Goal: Task Accomplishment & Management: Manage account settings

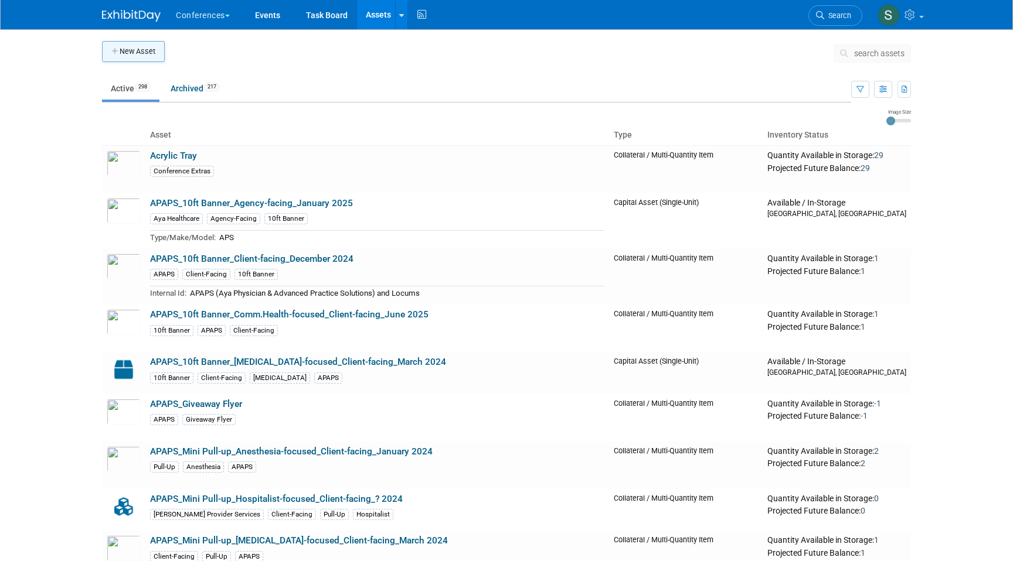
click at [125, 52] on button "New Asset" at bounding box center [133, 51] width 63 height 21
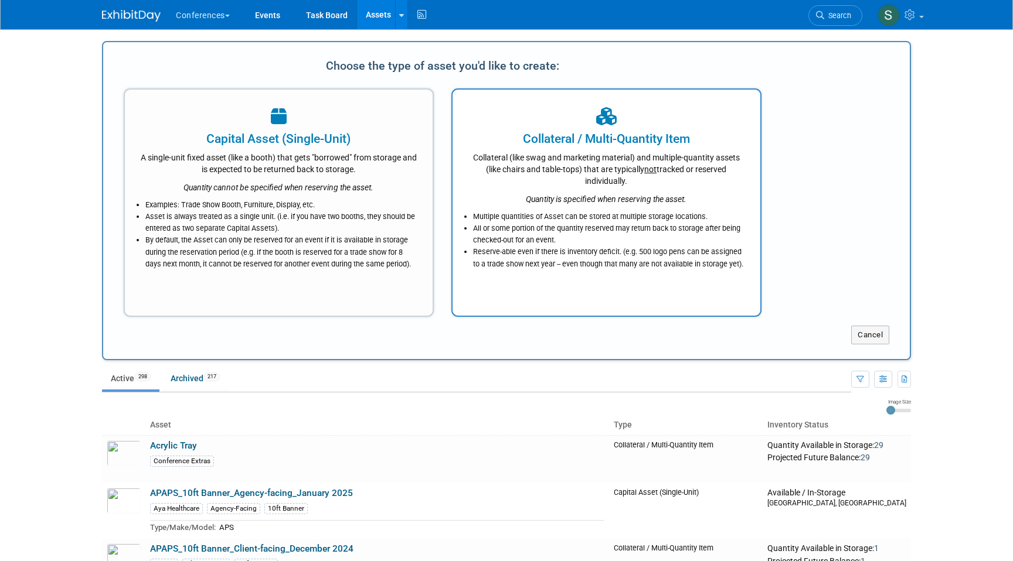
click at [647, 188] on div "Quantity is specified when reserving the asset." at bounding box center [606, 196] width 278 height 18
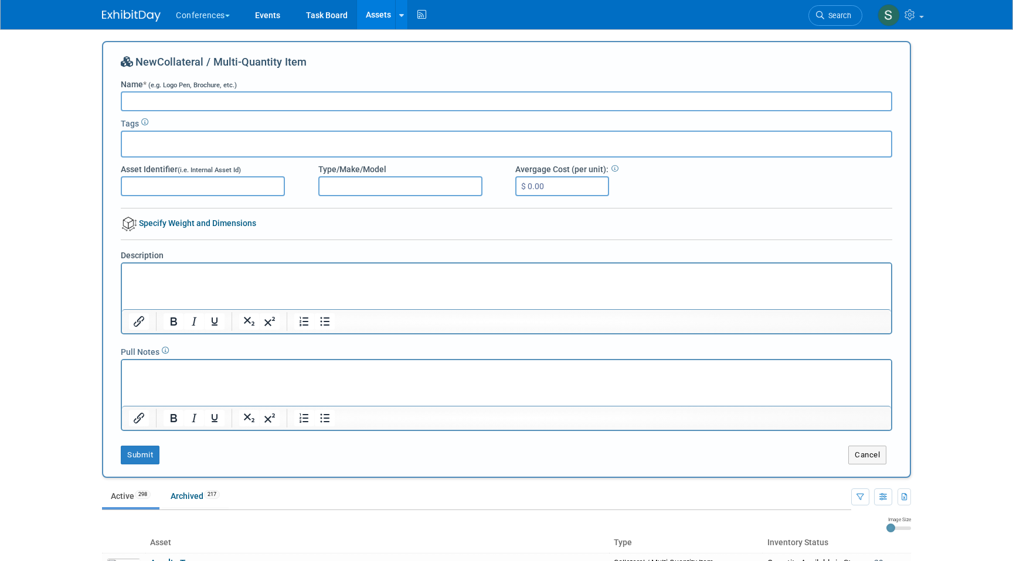
click at [153, 142] on input "text" at bounding box center [174, 143] width 94 height 12
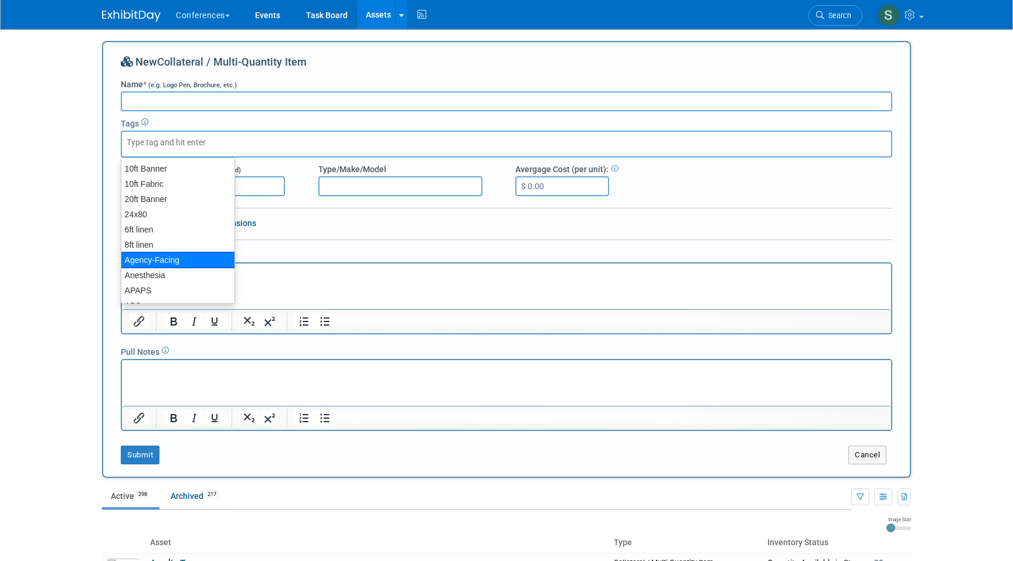
click at [329, 268] on p "Rich Text Area. Press ALT-0 for help." at bounding box center [506, 274] width 755 height 12
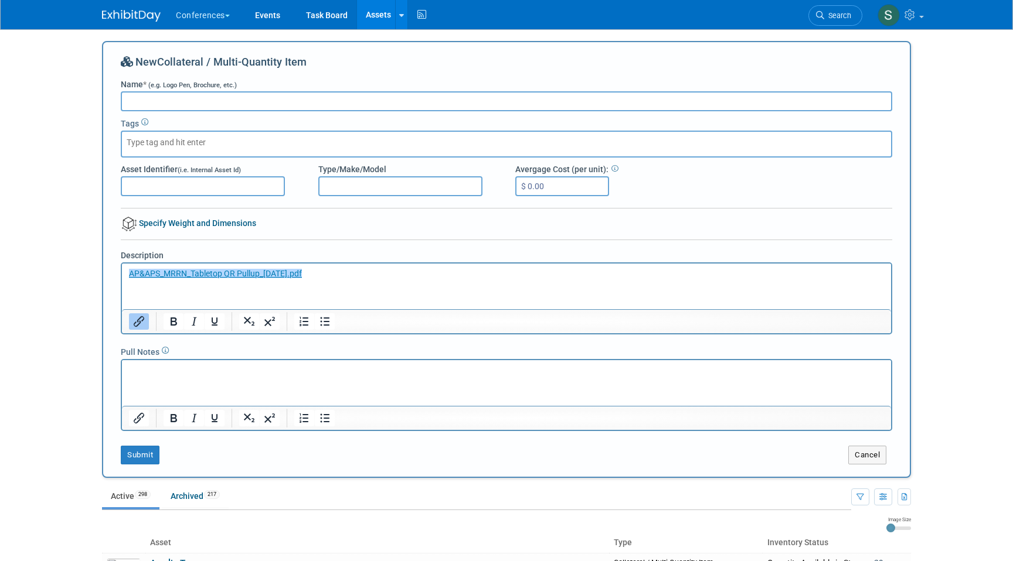
click at [201, 104] on input "Name * (e.g. Logo Pen, Brochure, etc.)" at bounding box center [506, 101] width 771 height 20
type input "AP&APS_MRRN_Tabletop_Pull Up"
click at [192, 146] on input "text" at bounding box center [174, 143] width 94 height 12
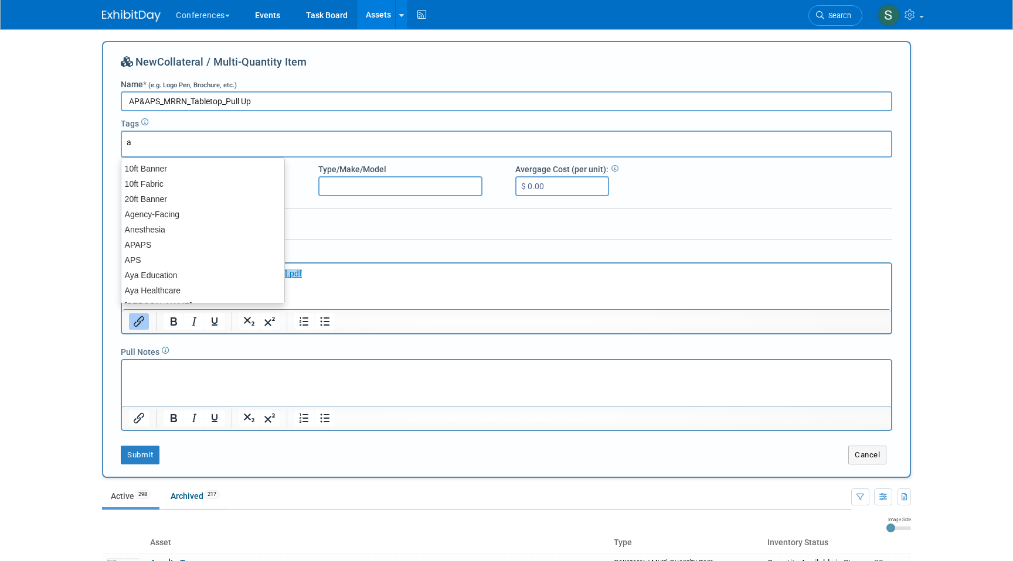
type input "ap"
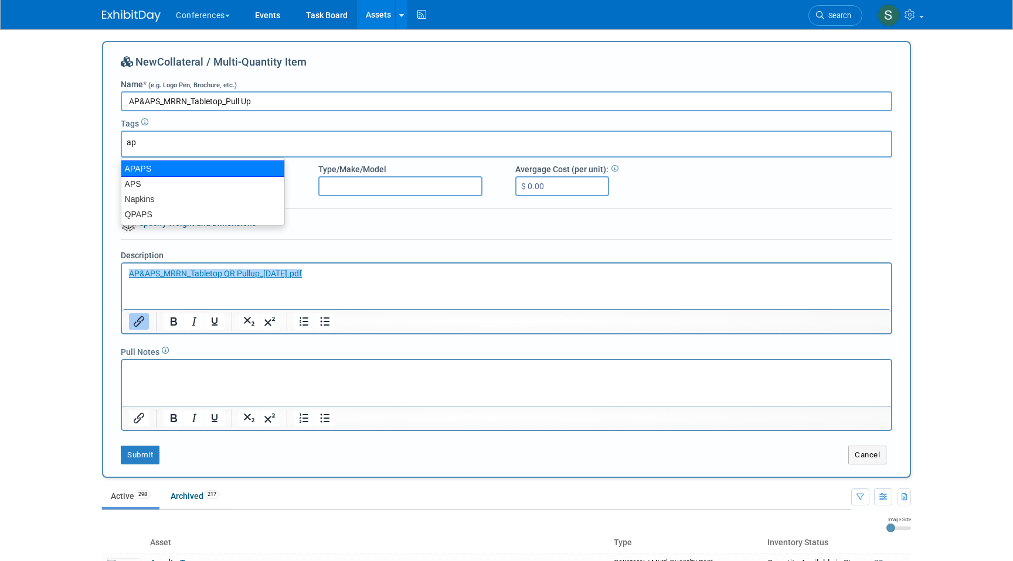
click at [197, 170] on div "APAPS" at bounding box center [203, 169] width 164 height 16
type input "APAPS"
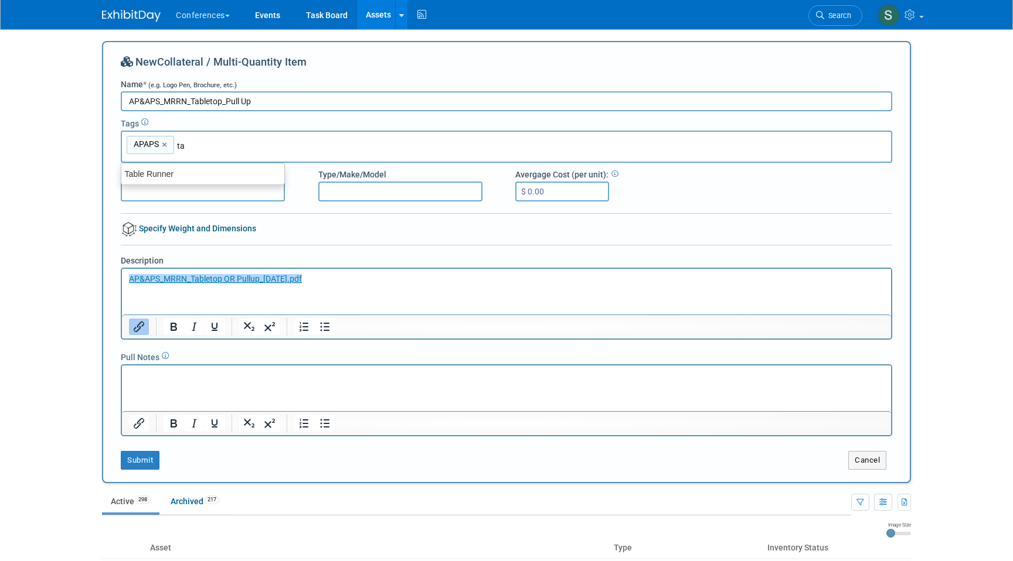
type input "t"
type input "pull"
click at [187, 187] on div "Pull-Up" at bounding box center [203, 189] width 164 height 16
type input "APAPS, Pull-Up"
type input "t"
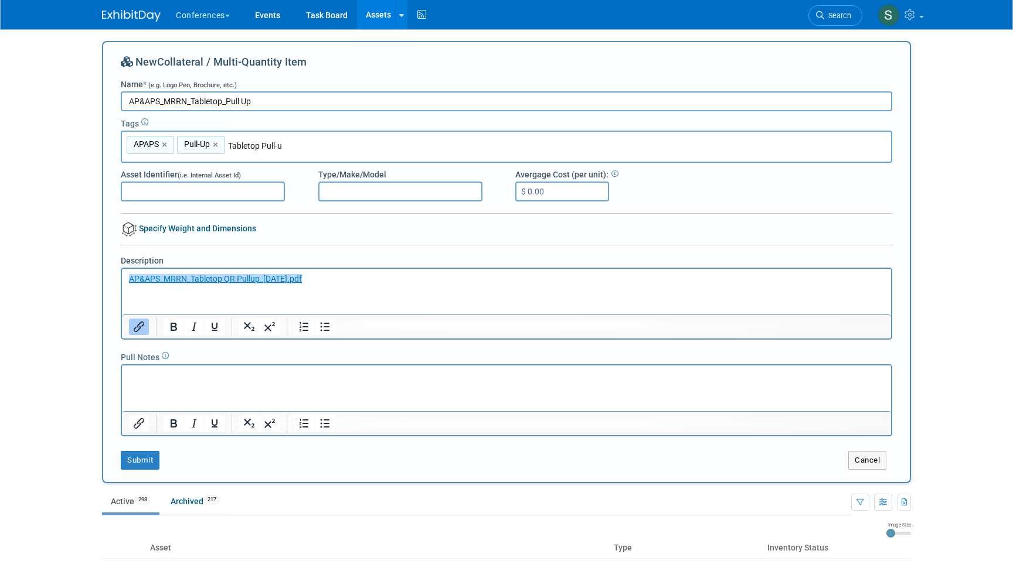
type input "Tabletop Pull-up"
type input "APAPS, Pull-Up, Tabletop Pull-up"
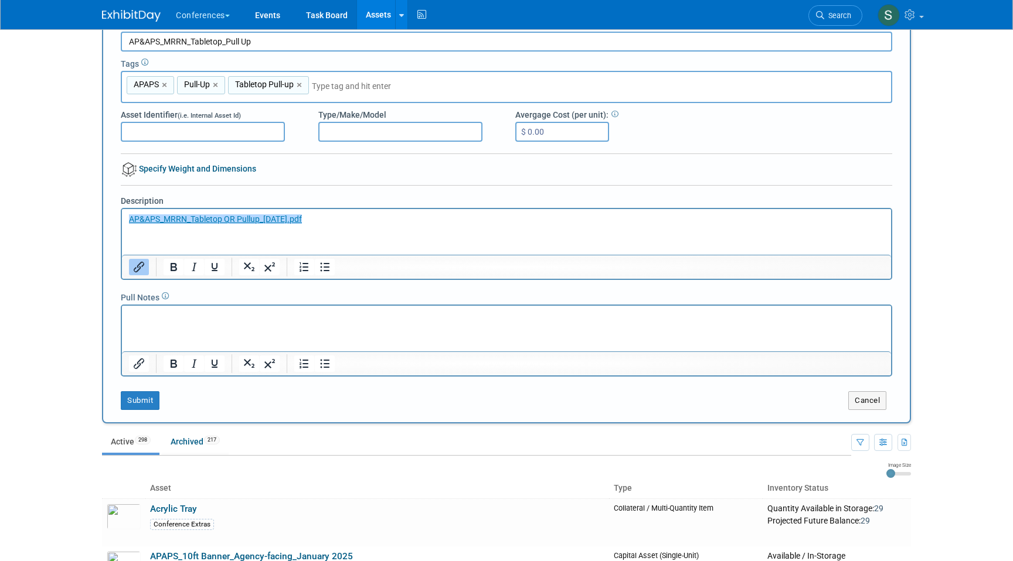
scroll to position [68, 0]
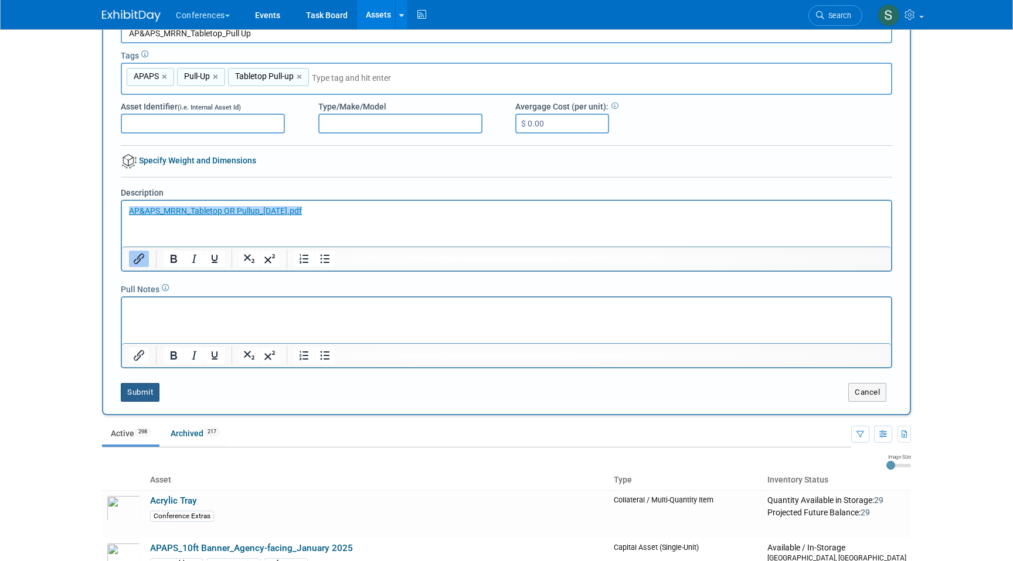
click at [149, 392] on button "Submit" at bounding box center [140, 392] width 39 height 19
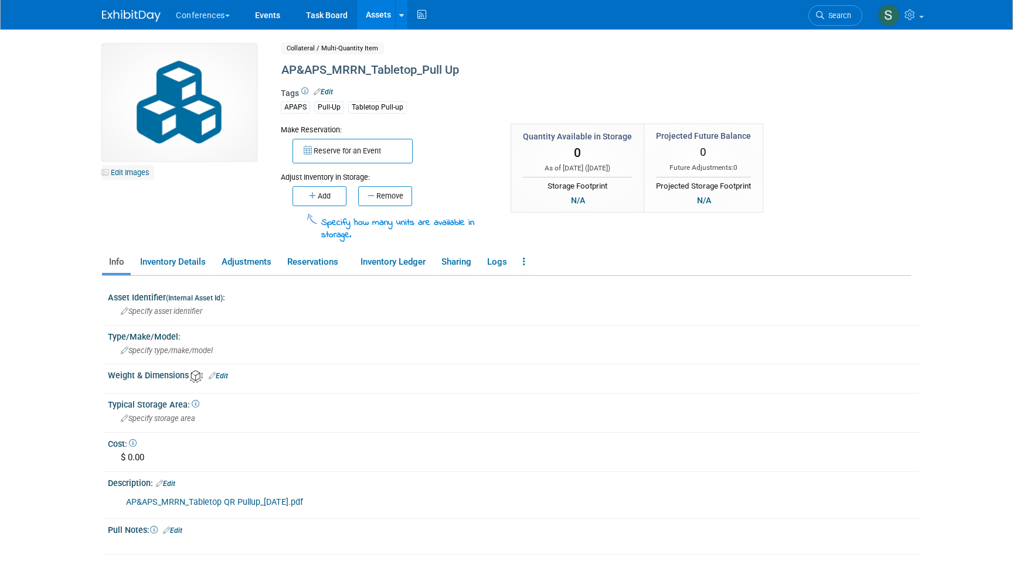
click at [132, 173] on link "Edit Images" at bounding box center [128, 172] width 52 height 15
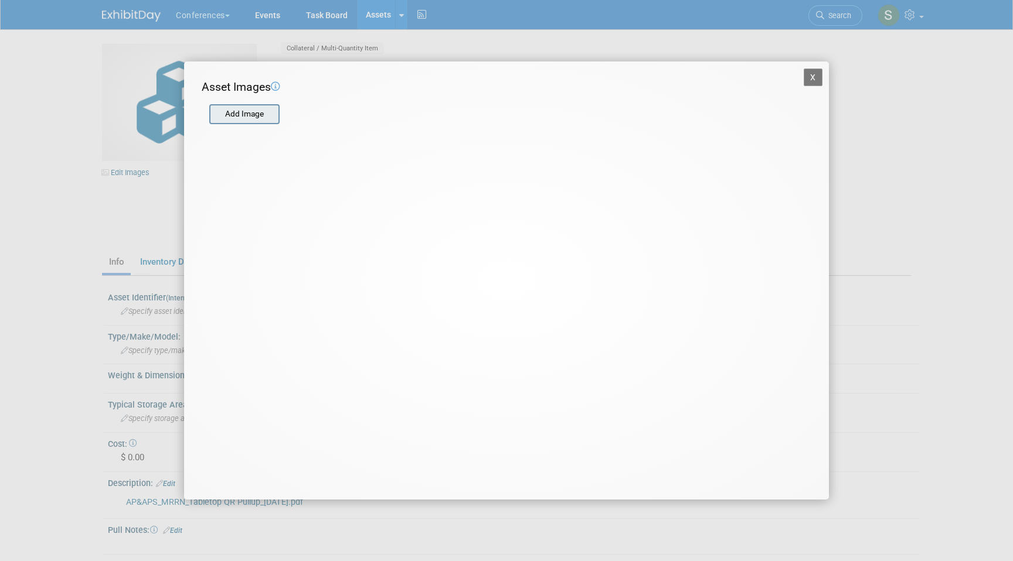
click at [251, 115] on input "file" at bounding box center [208, 114] width 139 height 18
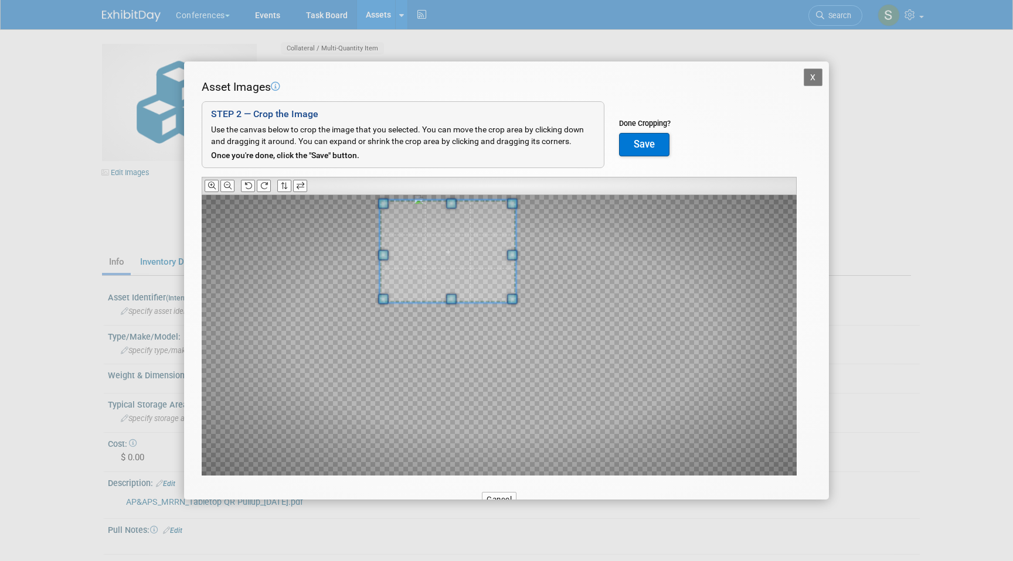
click at [450, 230] on span at bounding box center [448, 251] width 136 height 103
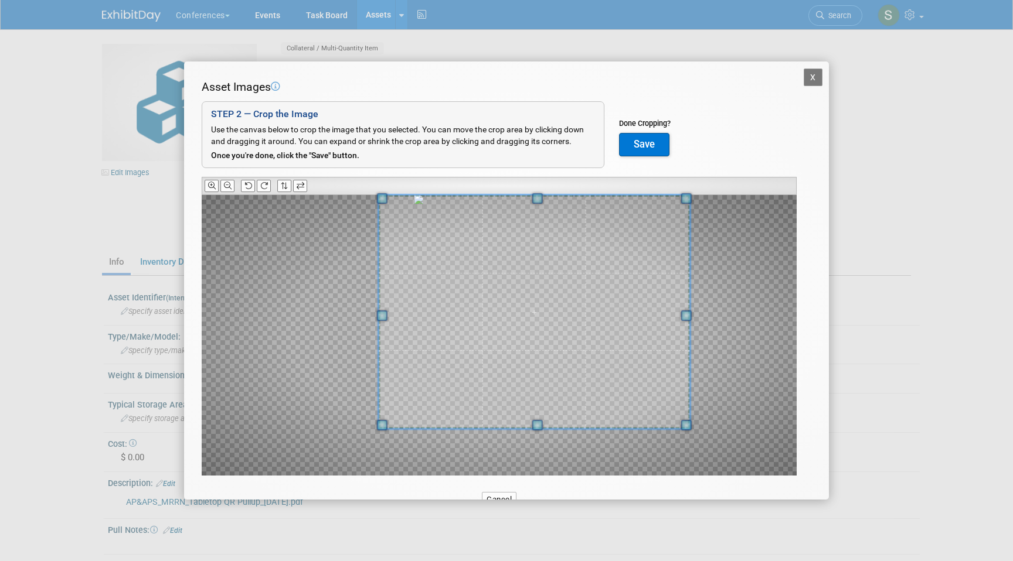
click at [724, 509] on div "X Asset Images Add Image STEP 2 — Crop the Image Use the canvas below to crop t…" at bounding box center [506, 280] width 1013 height 561
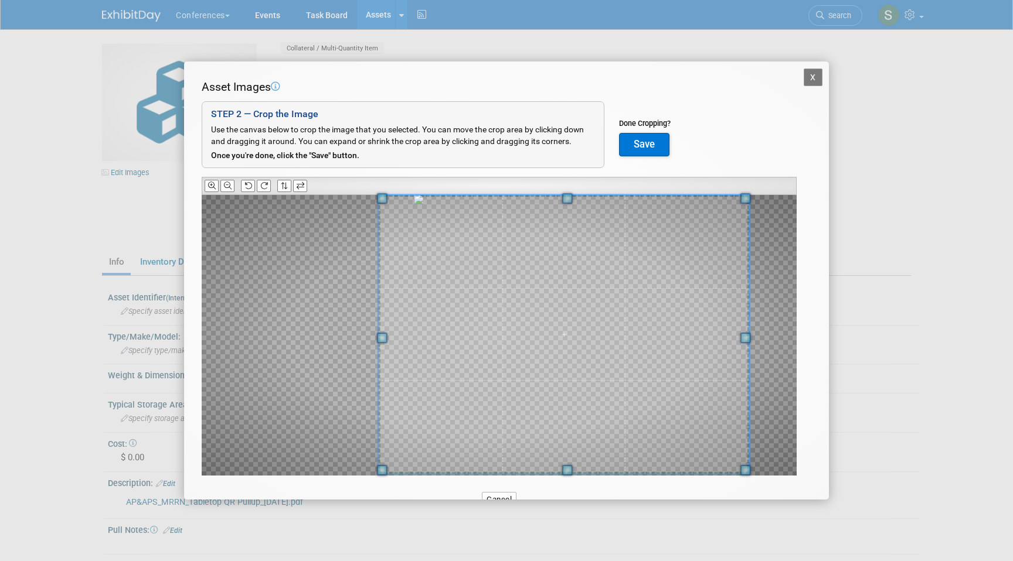
click at [749, 476] on span at bounding box center [745, 470] width 11 height 11
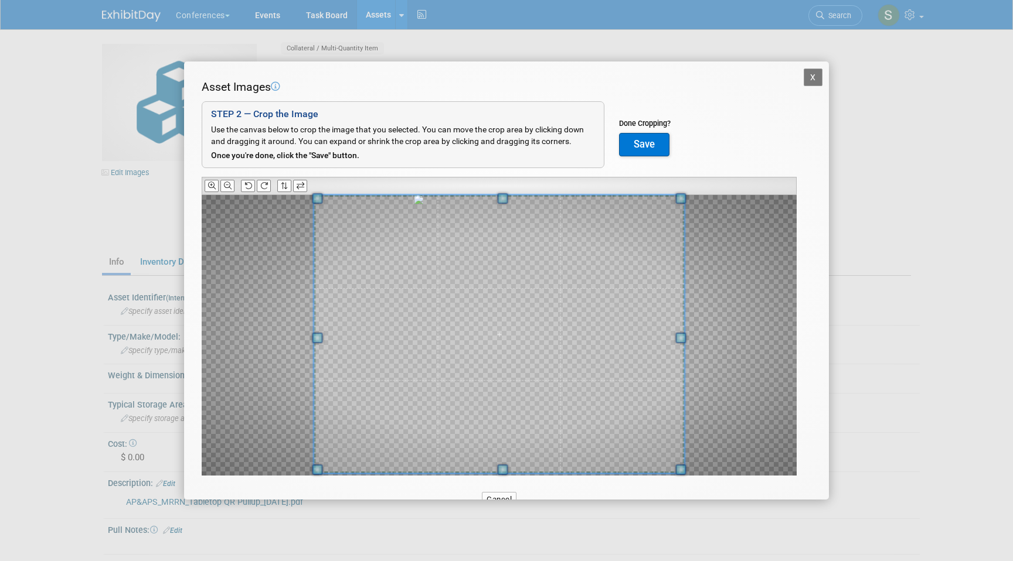
click at [642, 399] on span at bounding box center [499, 334] width 370 height 278
click at [657, 151] on button "Save" at bounding box center [644, 144] width 50 height 23
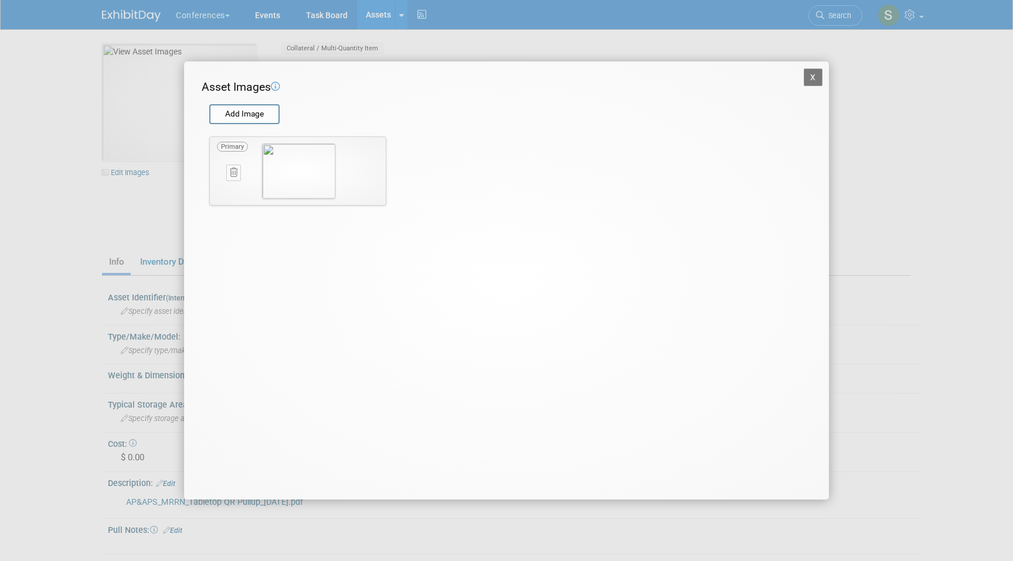
click at [809, 76] on button "X" at bounding box center [813, 78] width 19 height 18
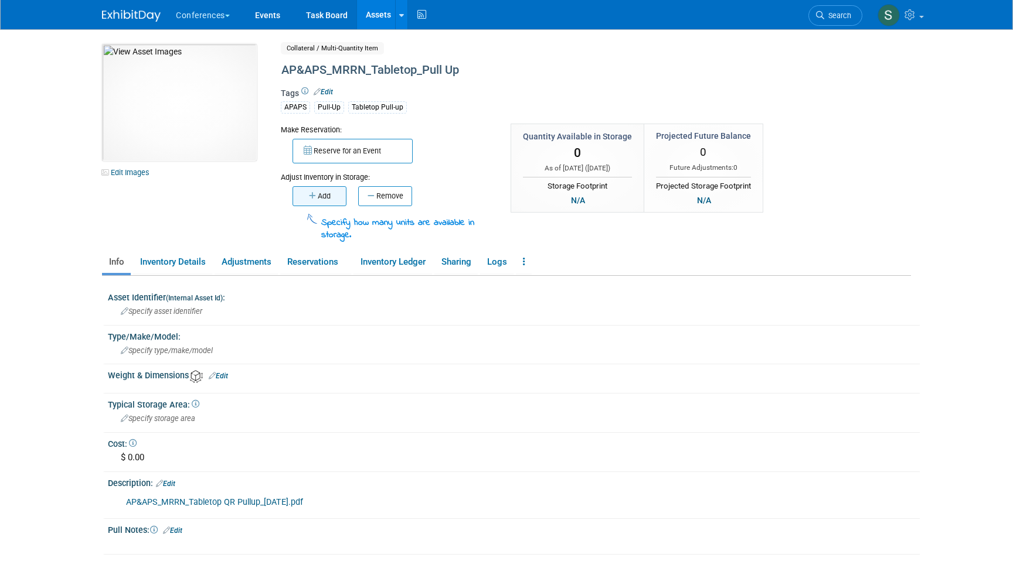
click at [319, 195] on button "Add" at bounding box center [319, 196] width 54 height 20
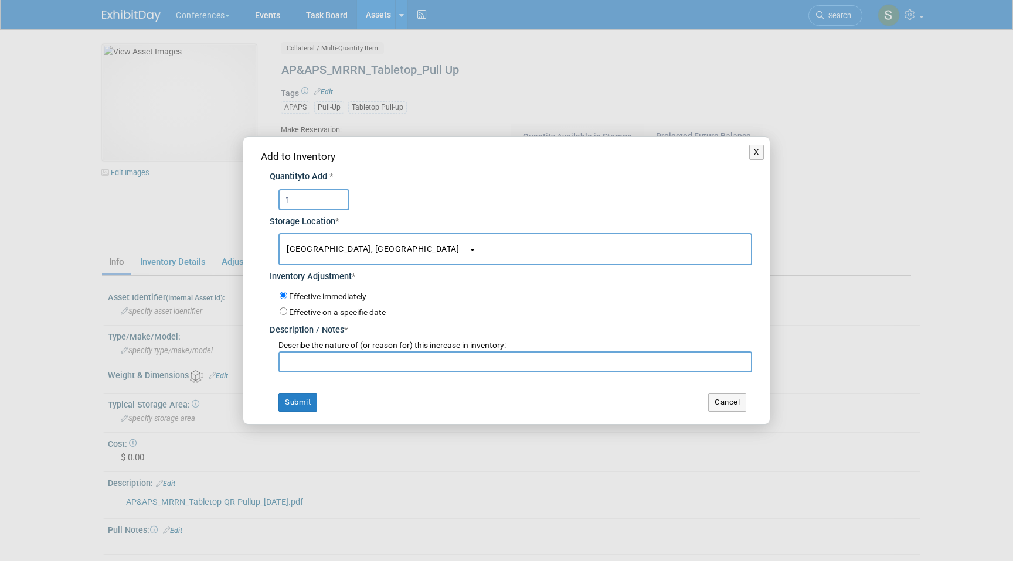
type input "1"
click at [339, 313] on label "Effective on a specific date" at bounding box center [337, 312] width 97 height 9
click at [287, 313] on input "Effective on a specific date" at bounding box center [284, 312] width 8 height 8
radio input "true"
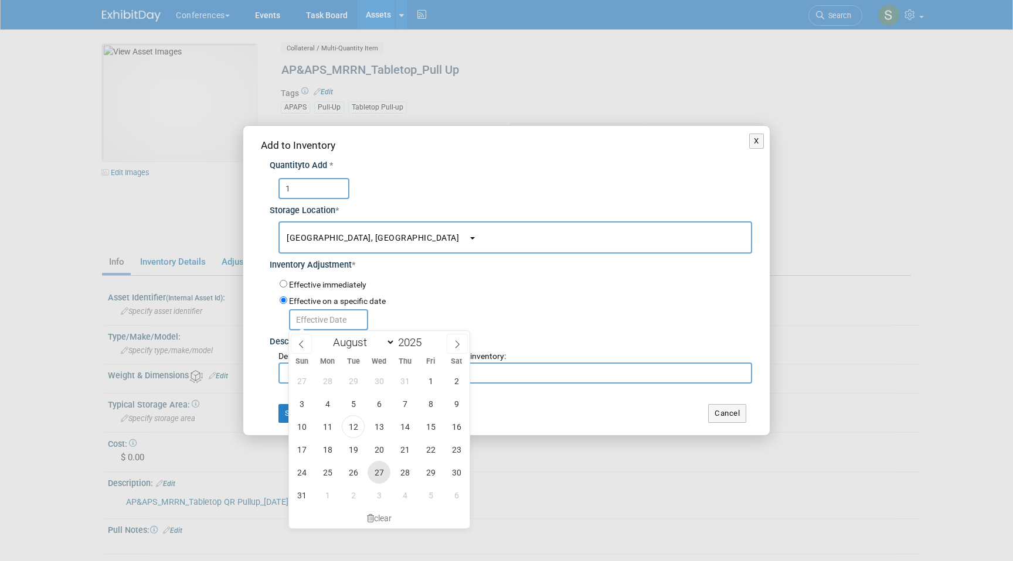
click at [379, 476] on span "27" at bounding box center [378, 472] width 23 height 23
type input "Aug 27, 2025"
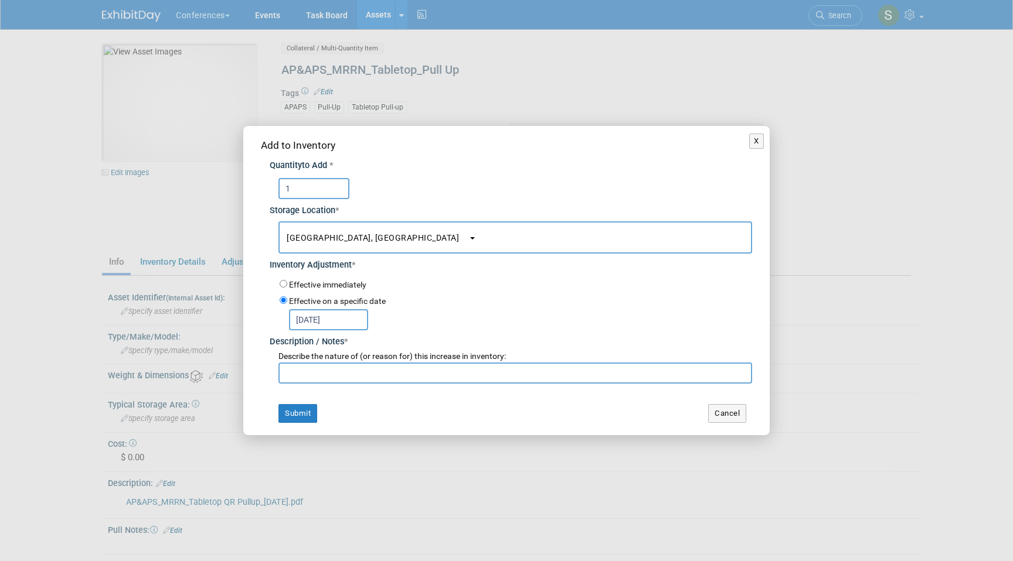
click at [287, 373] on input "text" at bounding box center [515, 373] width 474 height 21
type input "Ordered on 8/12"
click at [304, 415] on button "Submit" at bounding box center [297, 413] width 39 height 19
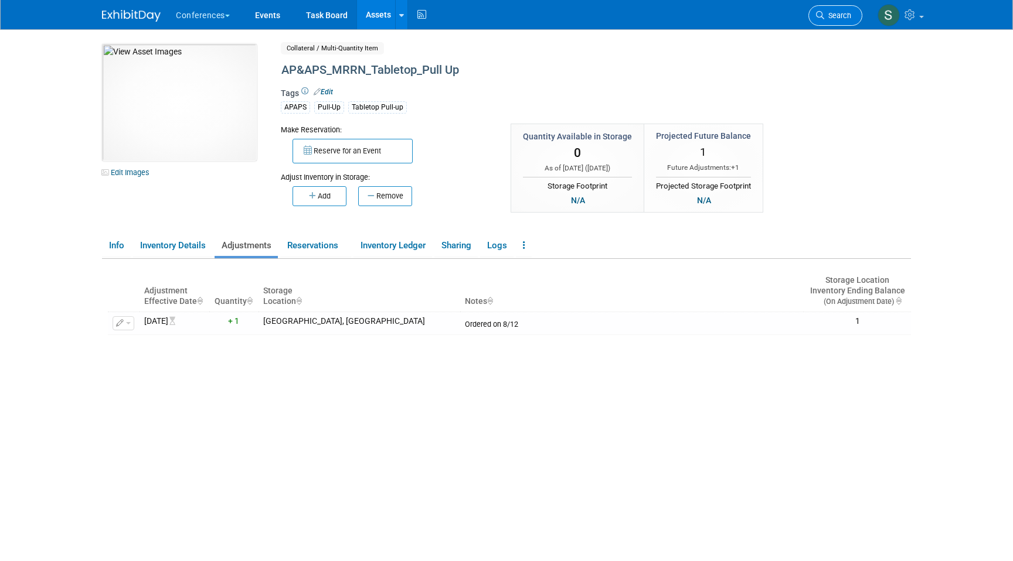
click at [819, 15] on icon at bounding box center [820, 15] width 8 height 8
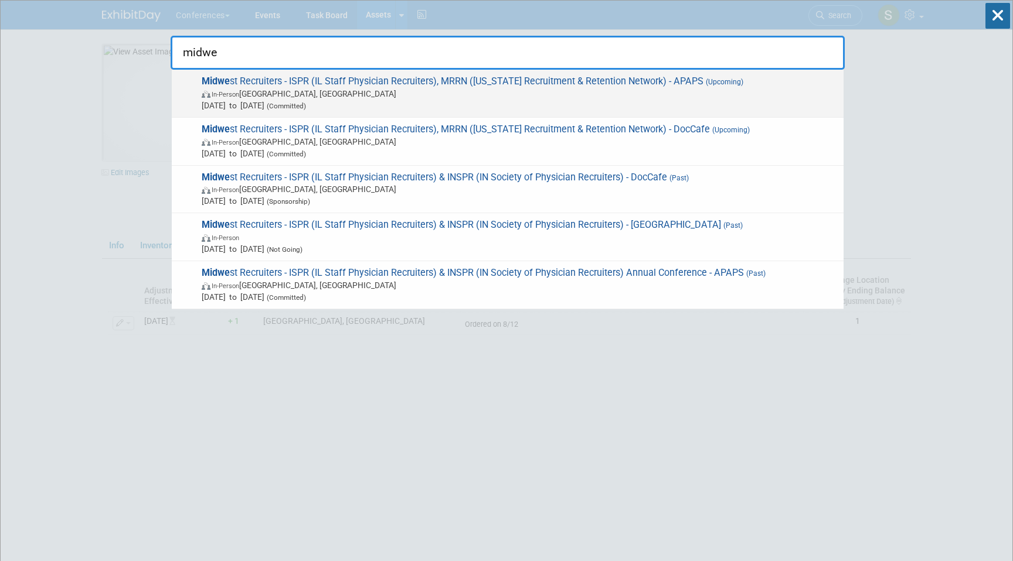
type input "midwe"
click at [496, 106] on span "Sep 6, 2025 to Sep 9, 2025 (Committed)" at bounding box center [520, 106] width 636 height 12
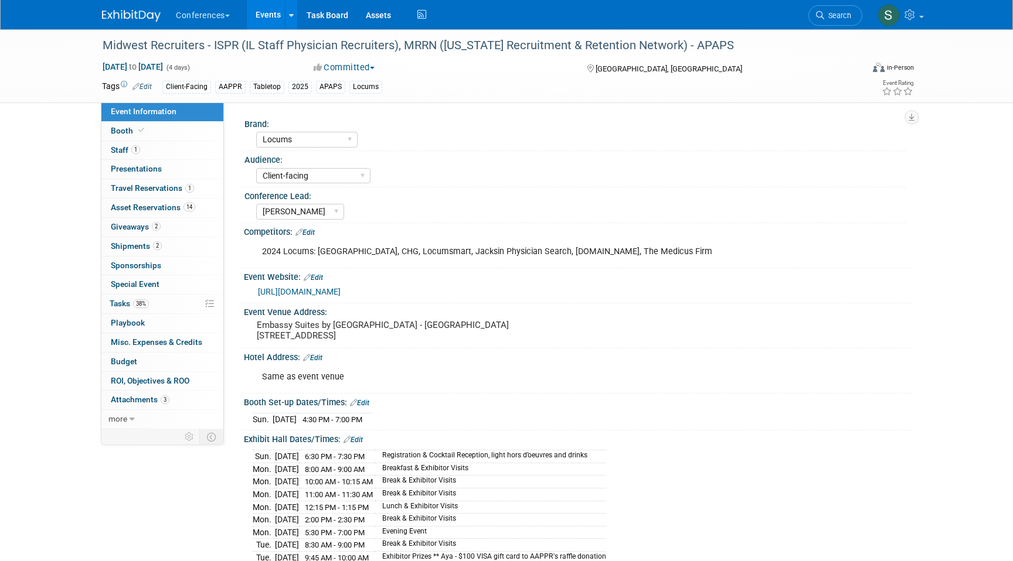
select select "Locums"
select select "Client-facing"
select select "Mel"
click at [152, 306] on link "38% Tasks 38%" at bounding box center [162, 304] width 122 height 19
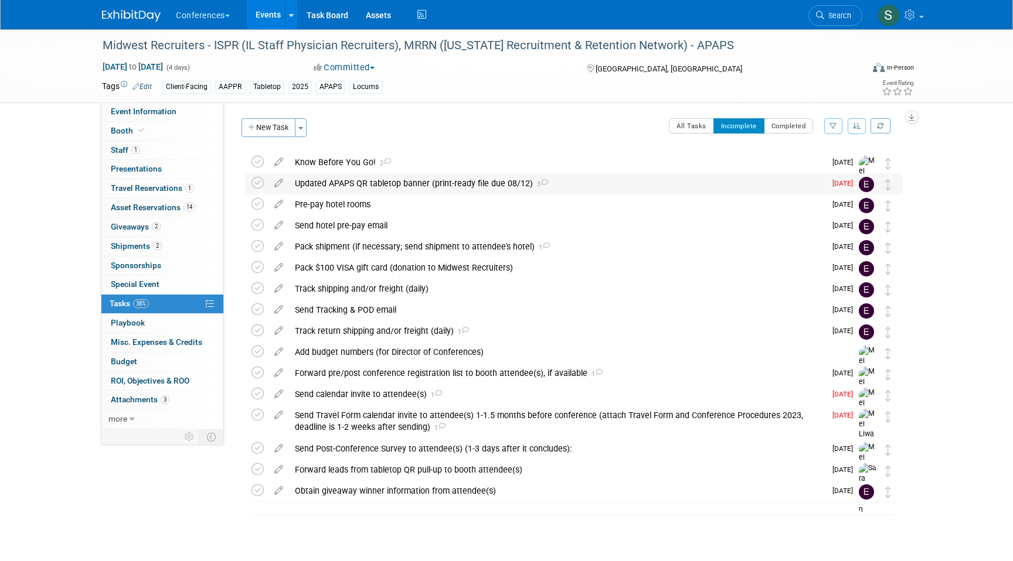
click at [448, 183] on div "Updated APAPS QR tabletop banner (print-ready file due 08/12) 3" at bounding box center [557, 183] width 536 height 20
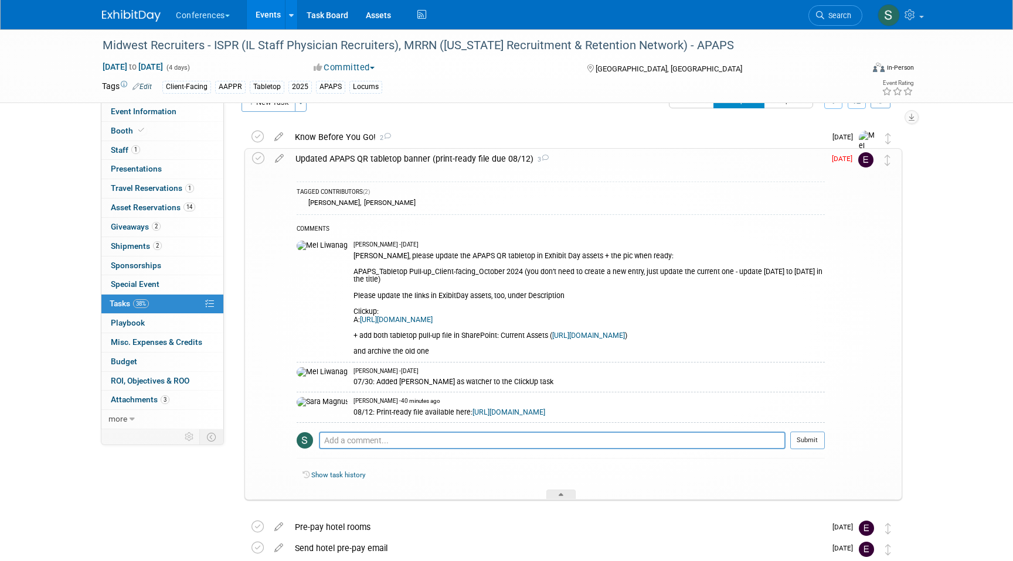
scroll to position [26, 0]
click at [353, 271] on div "Erin, please update the APAPS QR tabletop in Exhibit Day assets + the pic when …" at bounding box center [588, 302] width 471 height 107
drag, startPoint x: 318, startPoint y: 270, endPoint x: 487, endPoint y: 273, distance: 169.4
click at [487, 273] on div "Erin, please update the APAPS QR tabletop in Exhibit Day assets + the pic when …" at bounding box center [588, 302] width 471 height 107
copy div "APAPS_Tabletop Pull-up_Client-facing_October 2024"
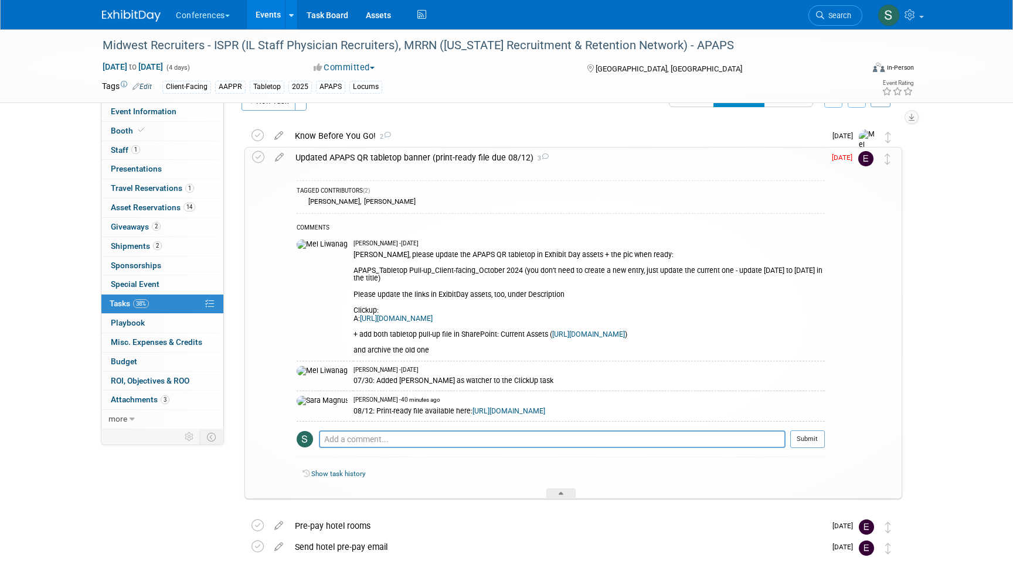
click at [400, 271] on div "Erin, please update the APAPS QR tabletop in Exhibit Day assets + the pic when …" at bounding box center [588, 302] width 471 height 107
click at [399, 273] on div "Erin, please update the APAPS QR tabletop in Exhibit Day assets + the pic when …" at bounding box center [588, 302] width 471 height 107
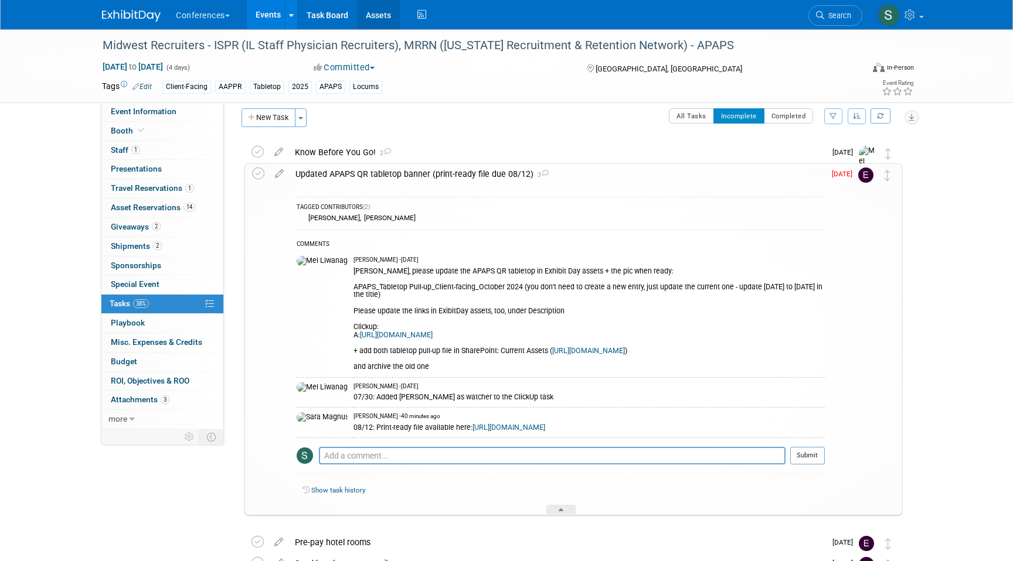
click at [377, 21] on link "Assets" at bounding box center [378, 14] width 43 height 29
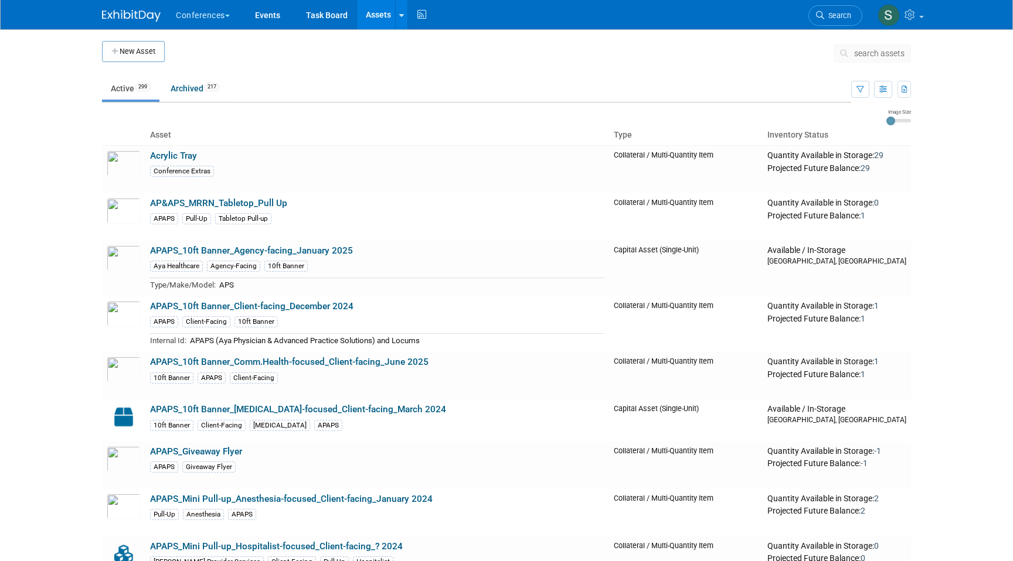
click at [874, 54] on span "search assets" at bounding box center [879, 53] width 50 height 9
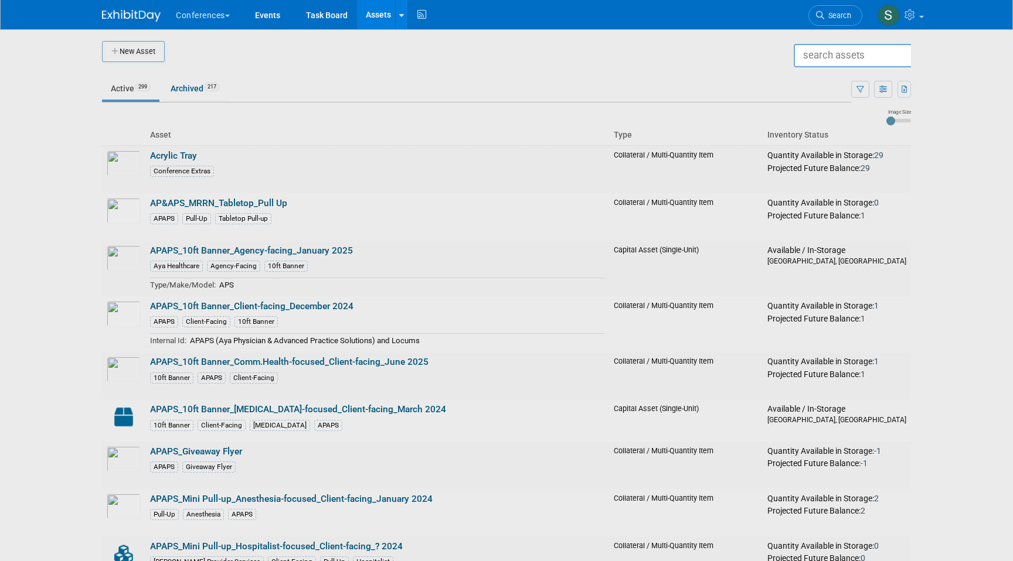
paste input "APAPS_Tabletop Pull-up_Client-facing_October 2024"
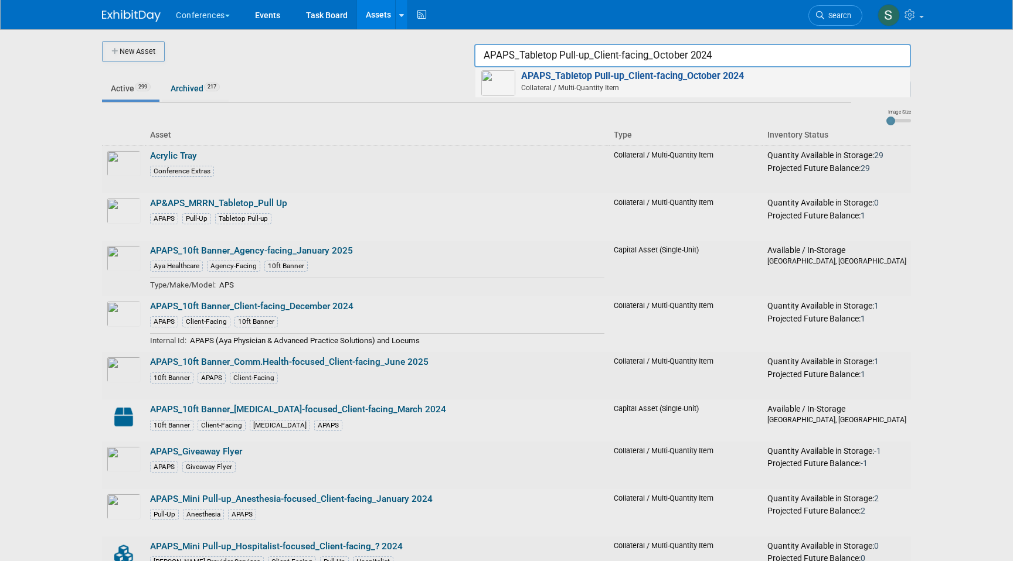
click at [643, 72] on strong "APAPS_Tabletop Pull-up_Client-facing_October 2024" at bounding box center [632, 75] width 223 height 11
type input "APAPS_Tabletop Pull-up_Client-facing_October 2024"
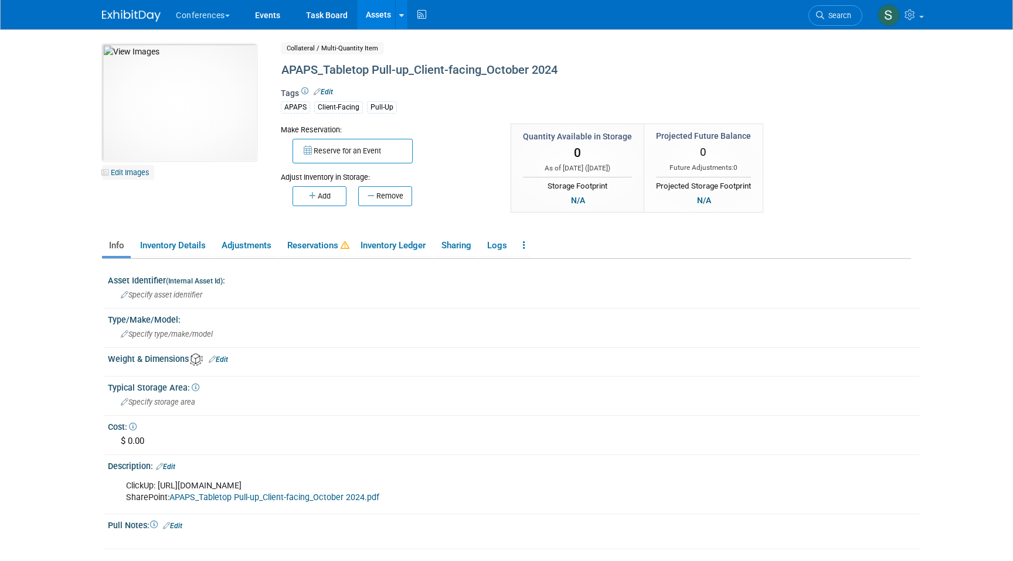
click at [128, 173] on link "Edit Images" at bounding box center [128, 172] width 52 height 15
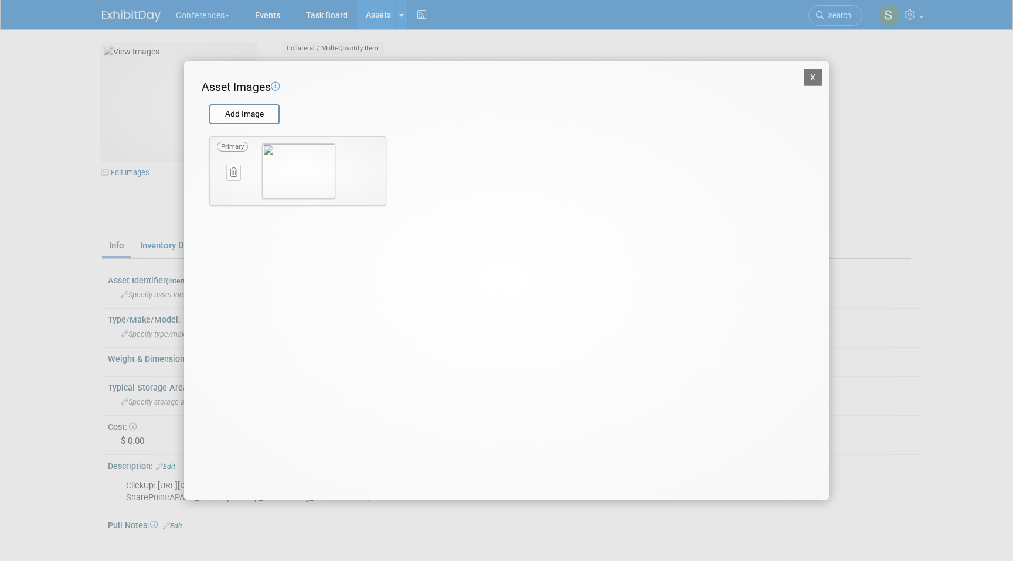
click at [239, 169] on button at bounding box center [233, 173] width 15 height 16
click at [257, 188] on button "X" at bounding box center [255, 185] width 18 height 15
click at [257, 120] on input "file" at bounding box center [208, 114] width 139 height 18
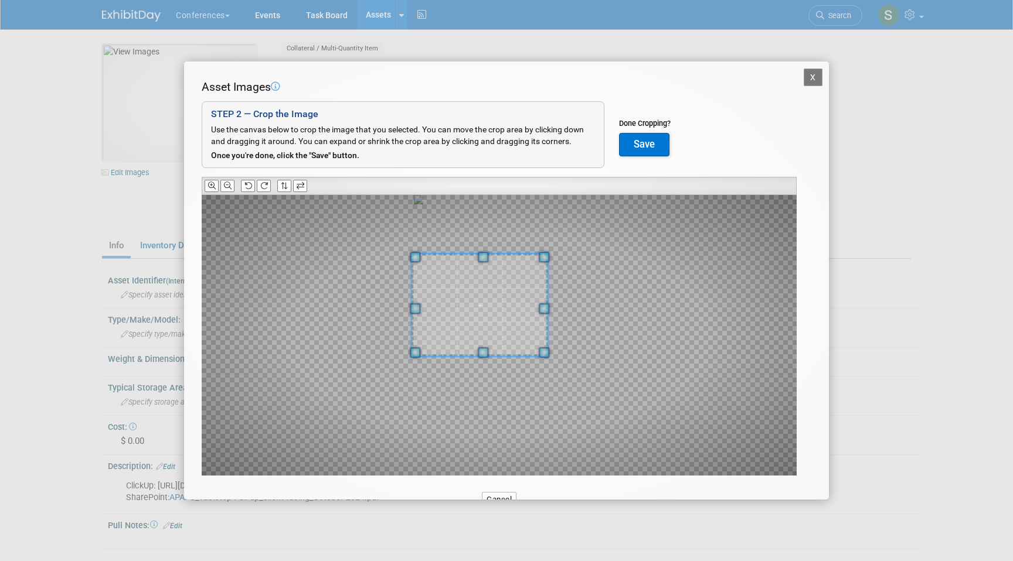
click at [484, 284] on span at bounding box center [479, 305] width 136 height 103
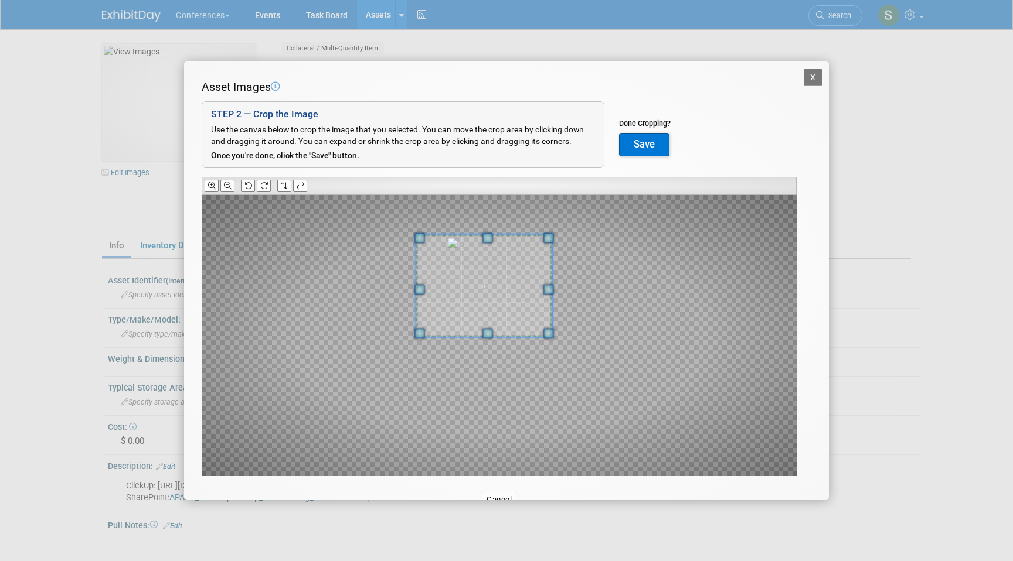
click at [495, 267] on span at bounding box center [484, 286] width 136 height 103
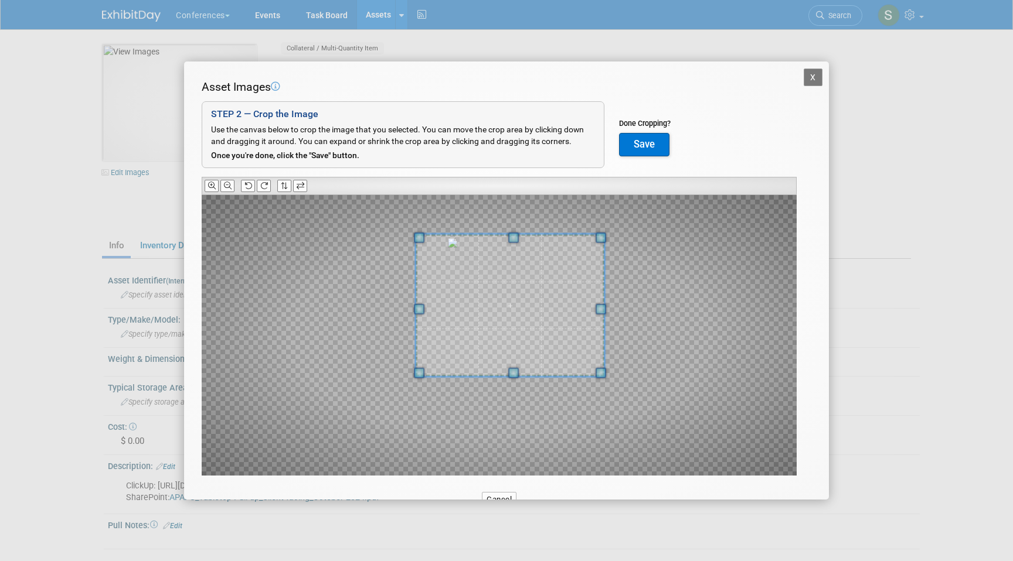
click at [610, 387] on div at bounding box center [499, 335] width 595 height 281
click at [596, 392] on div at bounding box center [499, 335] width 595 height 281
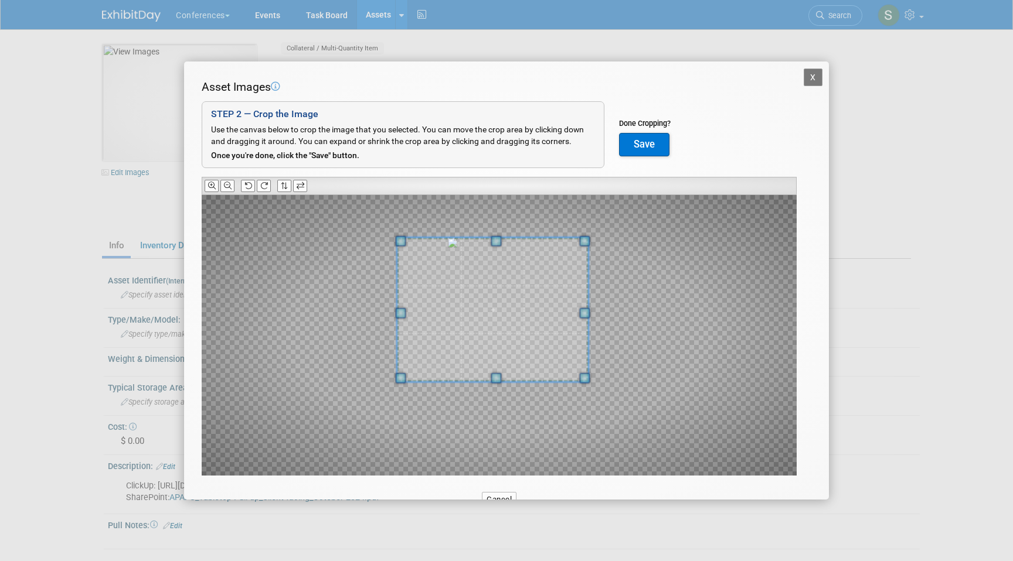
click at [564, 339] on span at bounding box center [492, 310] width 191 height 144
click at [653, 150] on button "Save" at bounding box center [644, 144] width 50 height 23
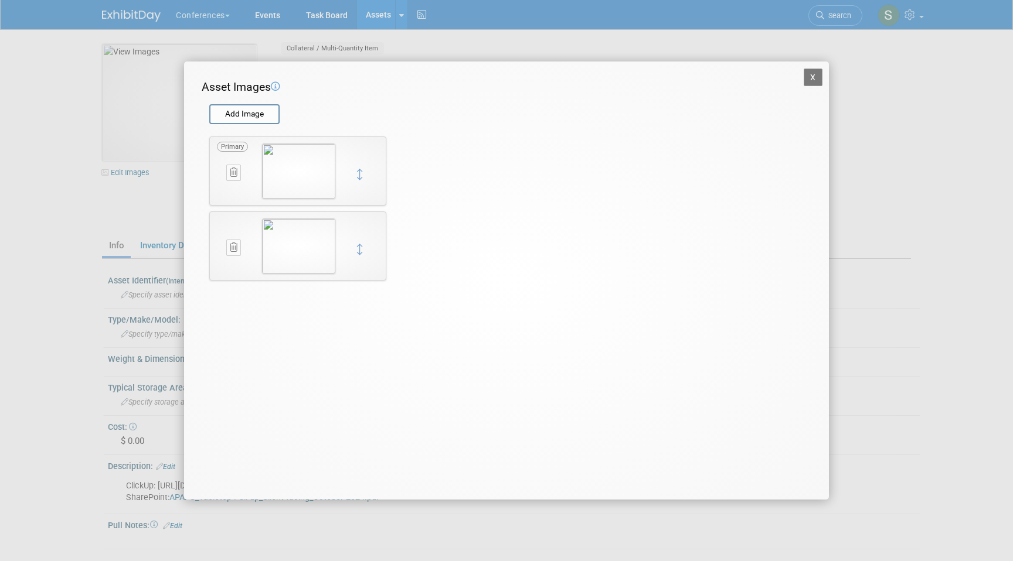
drag, startPoint x: 325, startPoint y: 239, endPoint x: 323, endPoint y: 162, distance: 76.8
click at [323, 162] on div "Primary X Primary X" at bounding box center [297, 209] width 189 height 162
drag, startPoint x: 360, startPoint y: 250, endPoint x: 360, endPoint y: 171, distance: 79.1
click at [815, 77] on button "X" at bounding box center [813, 78] width 19 height 18
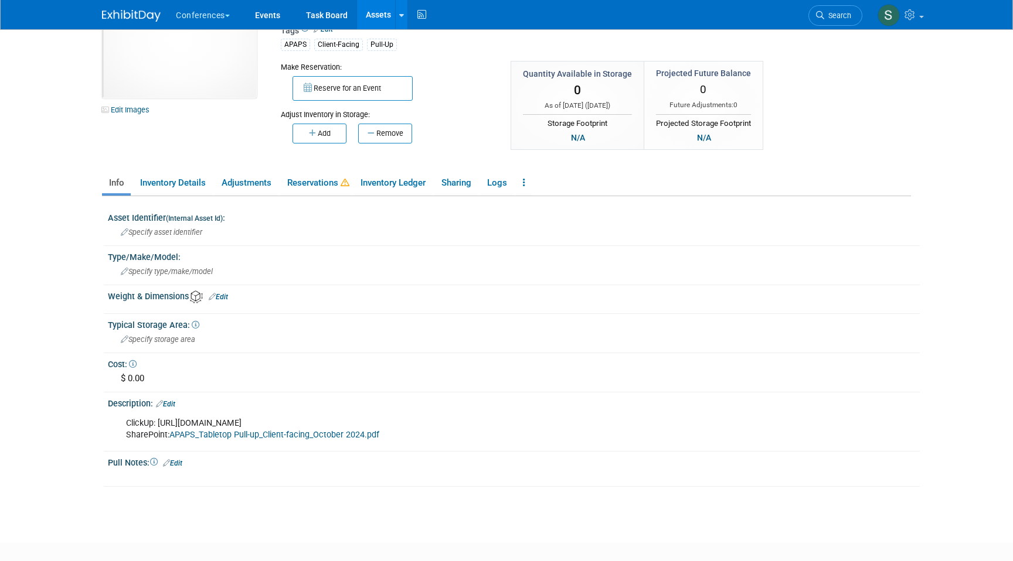
scroll to position [70, 0]
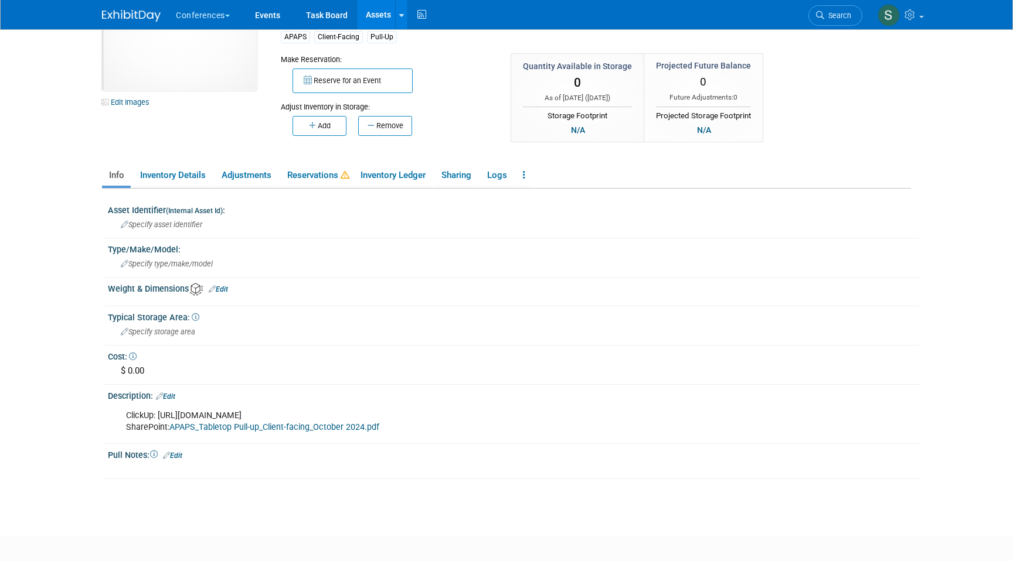
click at [169, 397] on link "Edit" at bounding box center [165, 397] width 19 height 8
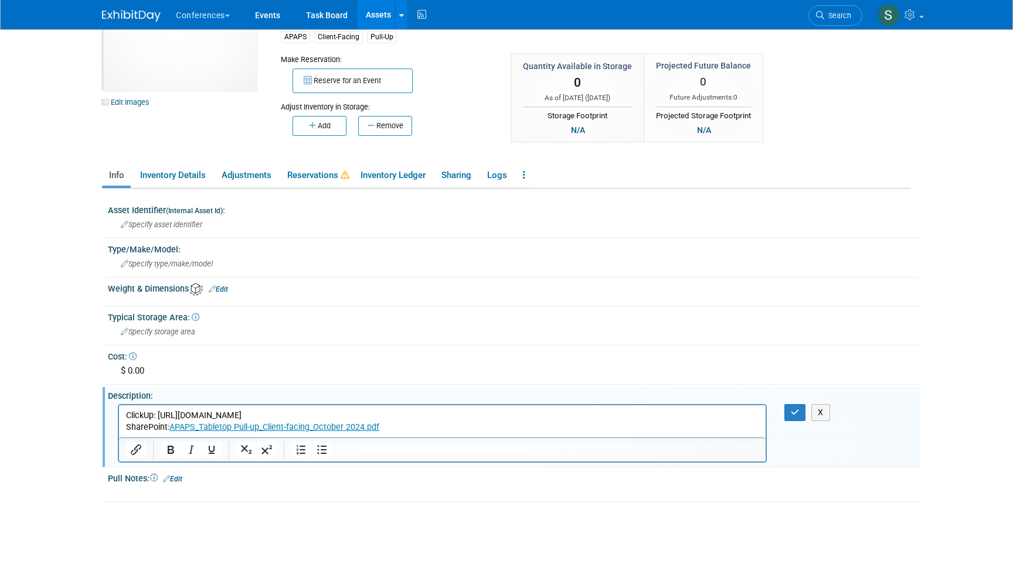
scroll to position [0, 0]
click at [124, 416] on html "ClickUp: [URL][DOMAIN_NAME] SharePoint: APAPS_Tabletop Pull-up_Client-facing_Oc…" at bounding box center [442, 419] width 646 height 28
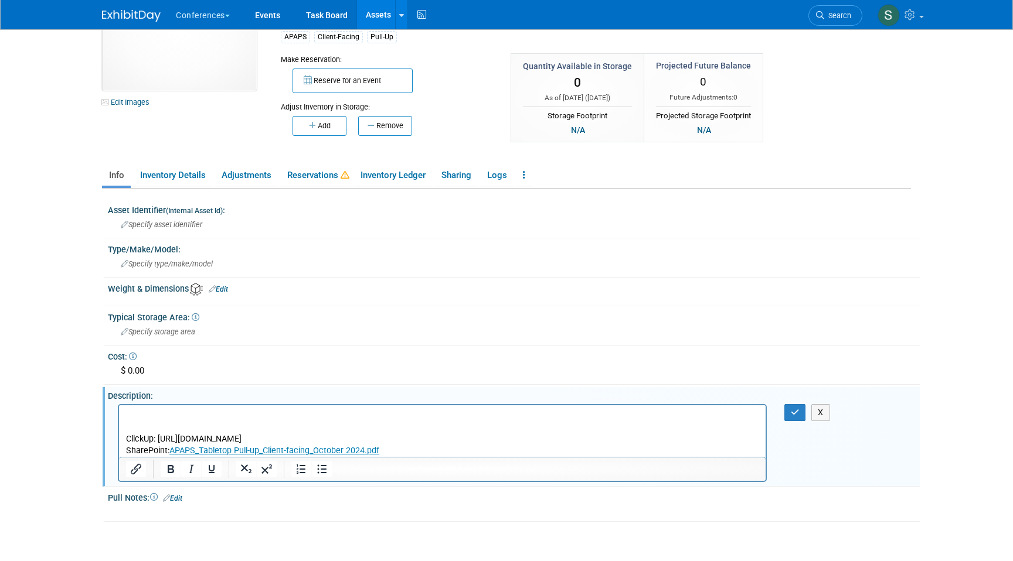
click at [126, 431] on p "Rich Text Area. Press ALT-0 for help." at bounding box center [442, 427] width 633 height 12
click at [135, 412] on p "Rich Text Area. Press ALT-0 for help." at bounding box center [442, 416] width 633 height 12
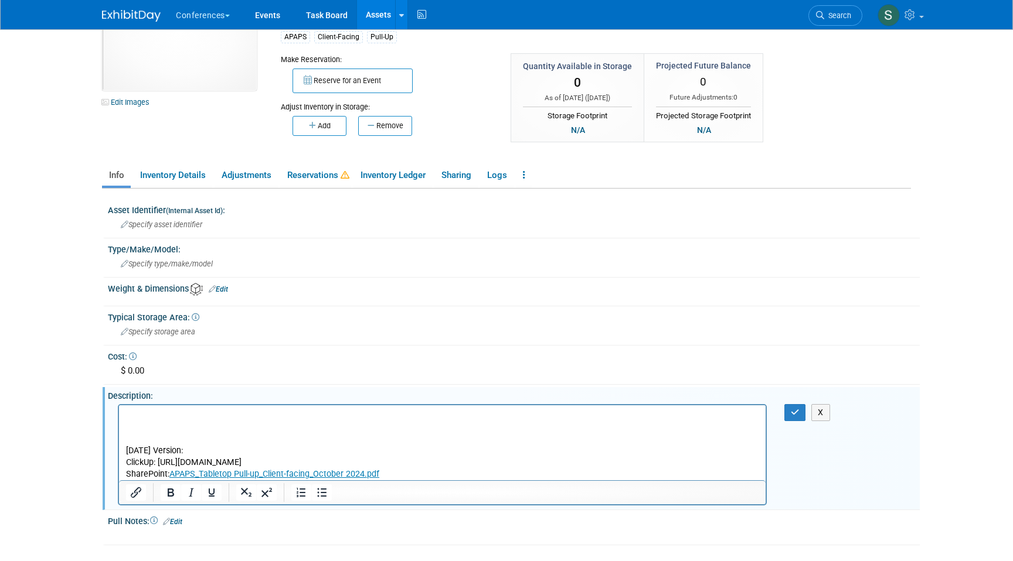
click at [130, 414] on p "Rich Text Area. Press ALT-0 for help." at bounding box center [442, 416] width 633 height 12
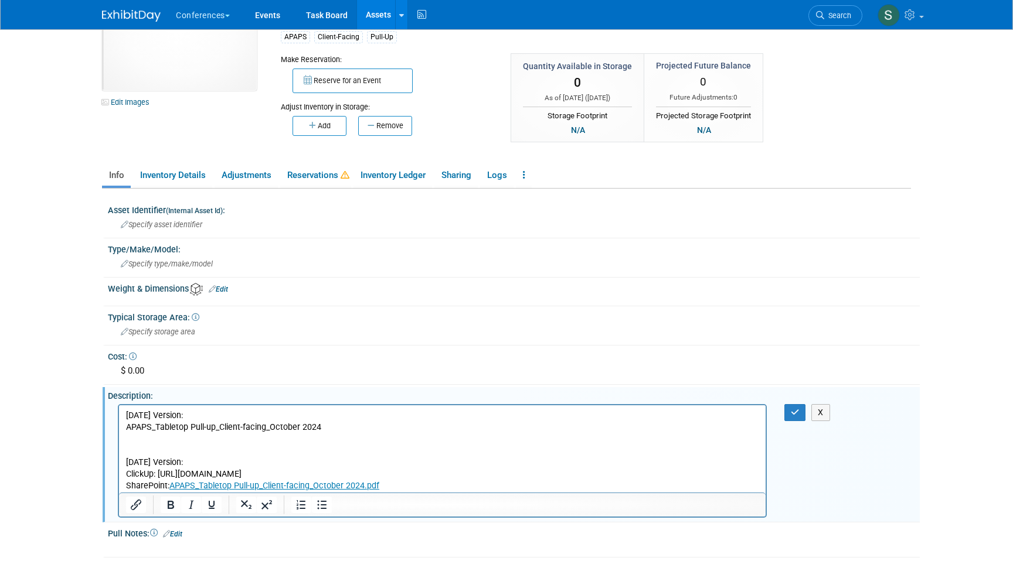
drag, startPoint x: 342, startPoint y: 427, endPoint x: 92, endPoint y: 428, distance: 249.7
click at [119, 428] on html "[DATE] Version: APAPS_Tabletop Pull-up_Client-facing_October 2024 [DATE] Versio…" at bounding box center [442, 448] width 646 height 87
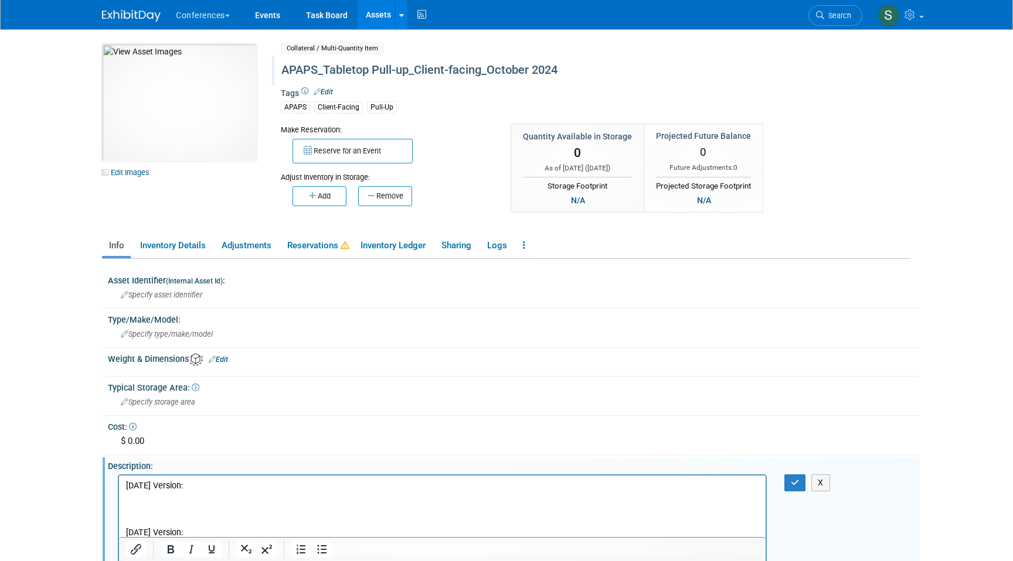
click at [473, 70] on div "APAPS_Tabletop Pull-up_Client-facing_October 2024" at bounding box center [545, 70] width 537 height 21
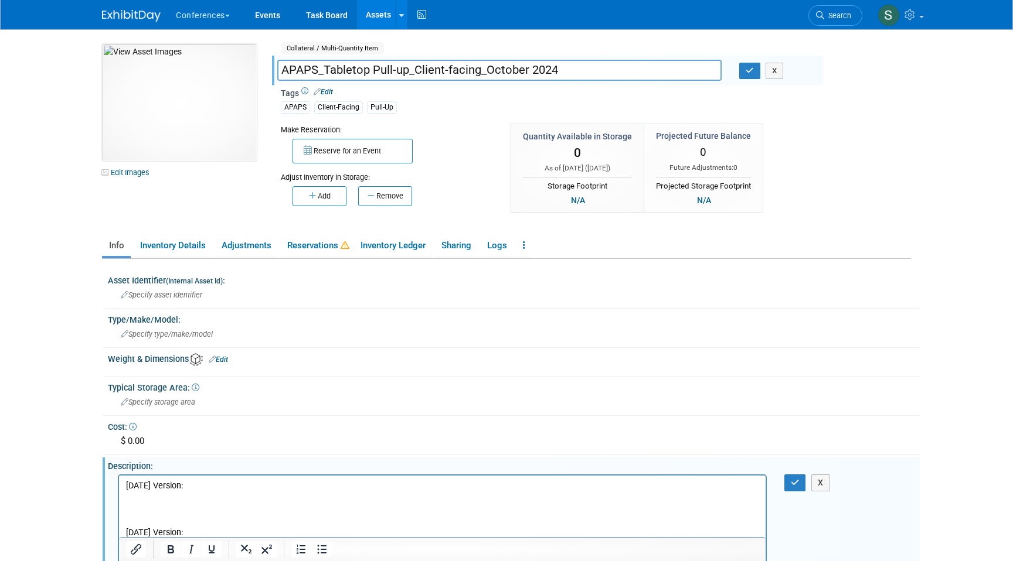
click at [522, 67] on input "APAPS_Tabletop Pull-up_Client-facing_October 2024" at bounding box center [499, 70] width 444 height 21
click at [526, 69] on input "APAPS_Tabletop Pull-up_Client-facing_October 2024" at bounding box center [499, 70] width 444 height 21
click at [571, 70] on input "APAPS_Tabletop Pull-up_Client-facing_August 2024" at bounding box center [499, 70] width 444 height 21
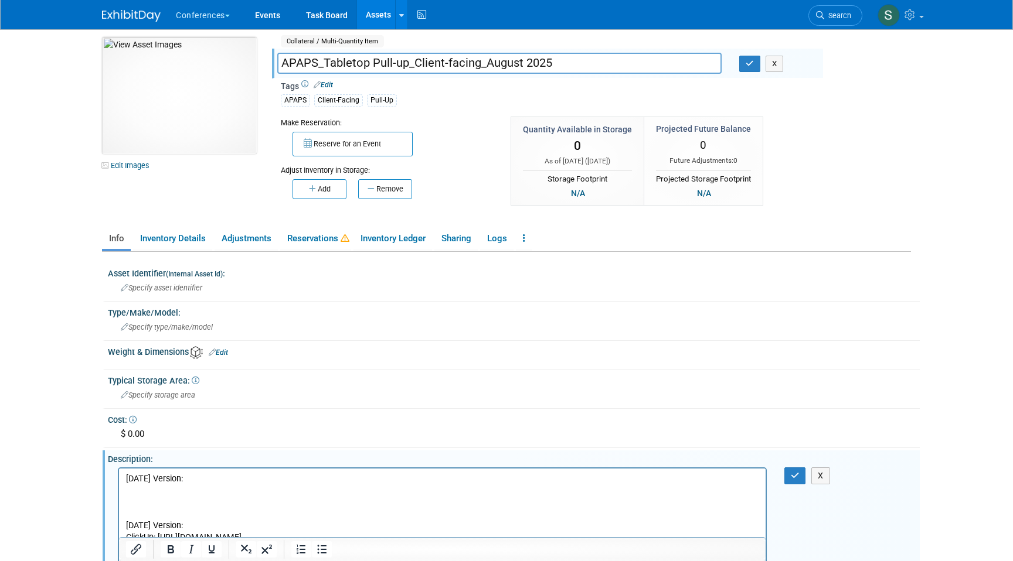
scroll to position [8, 0]
type input "APAPS_Tabletop Pull-up_Client-facing_August 2025"
click at [749, 60] on icon "button" at bounding box center [750, 63] width 8 height 8
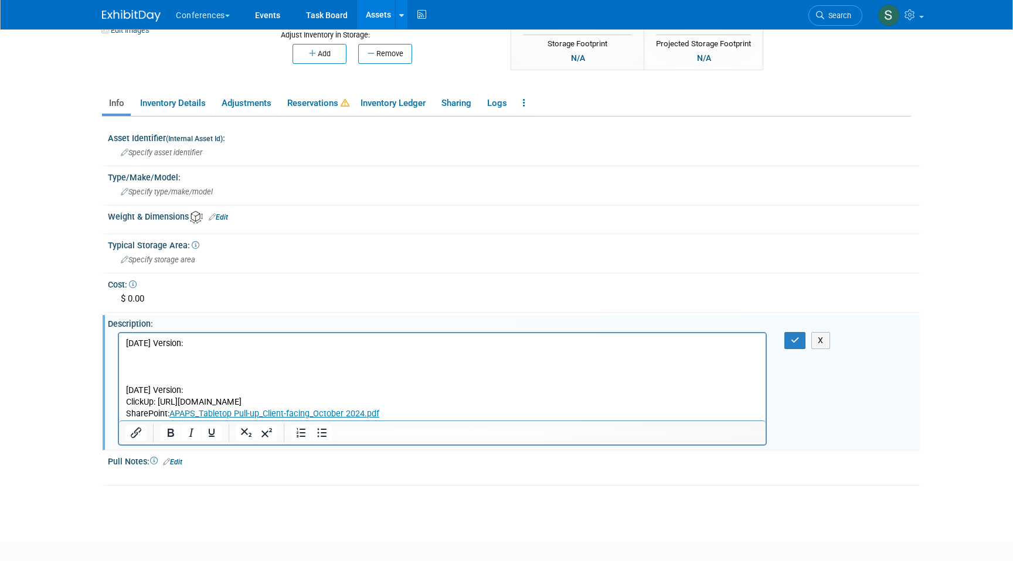
scroll to position [151, 0]
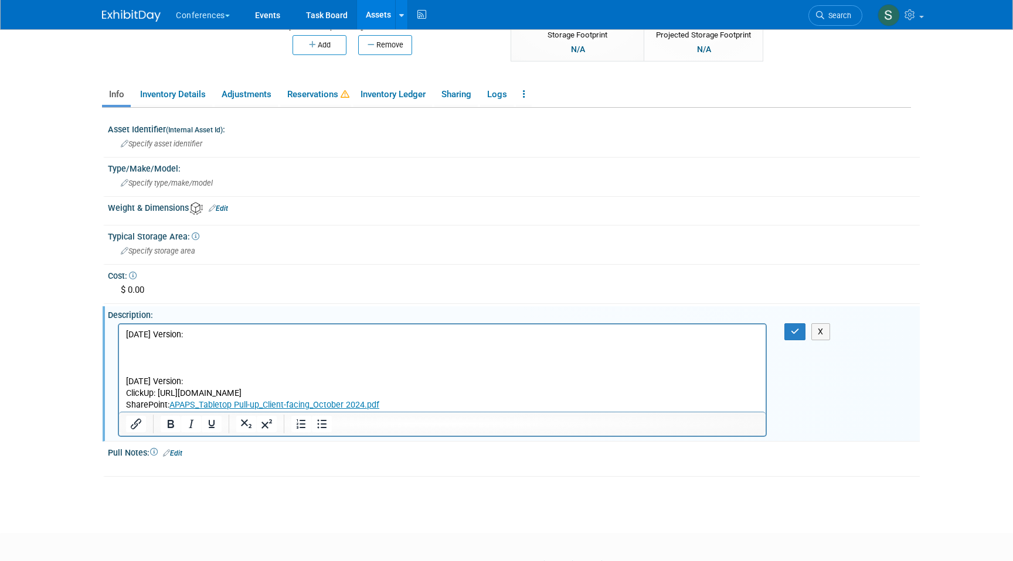
click at [217, 352] on p "Rich Text Area. Press ALT-0 for help." at bounding box center [442, 358] width 633 height 12
click at [203, 352] on p "Rich Text Area. Press ALT-0 for help." at bounding box center [442, 358] width 633 height 12
click at [192, 345] on p "Rich Text Area. Press ALT-0 for help." at bounding box center [442, 347] width 633 height 12
click at [347, 347] on p "AP&APS_MRRN_Tabletop QR Pullup_[DATE].pdf" at bounding box center [442, 347] width 633 height 12
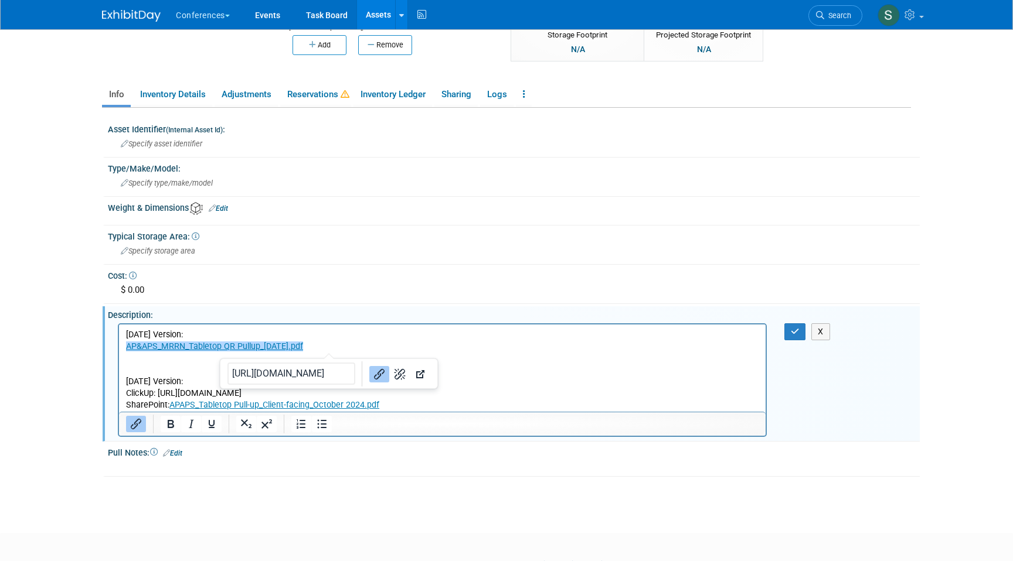
click at [377, 349] on p "AP&APS_MRRN_Tabletop QR Pullup_[DATE].pdf﻿" at bounding box center [442, 347] width 633 height 12
click at [480, 351] on p "AP&APS_MRRN_Tabletop QR Pullup_[DATE].pdf﻿" at bounding box center [442, 347] width 633 height 12
click at [125, 349] on body "[DATE] Version: AP&APS_MRRN_Tabletop QR Pullup_[DATE].pdf﻿ [DATE] Version: Clic…" at bounding box center [442, 370] width 634 height 83
drag, startPoint x: 171, startPoint y: 346, endPoint x: 124, endPoint y: 345, distance: 47.5
click at [124, 345] on html "August 2025 Version: SharePoint: AP&APS_MRRN_Tabletop QR Pullup_2025-08-12.pdf …" at bounding box center [442, 367] width 646 height 87
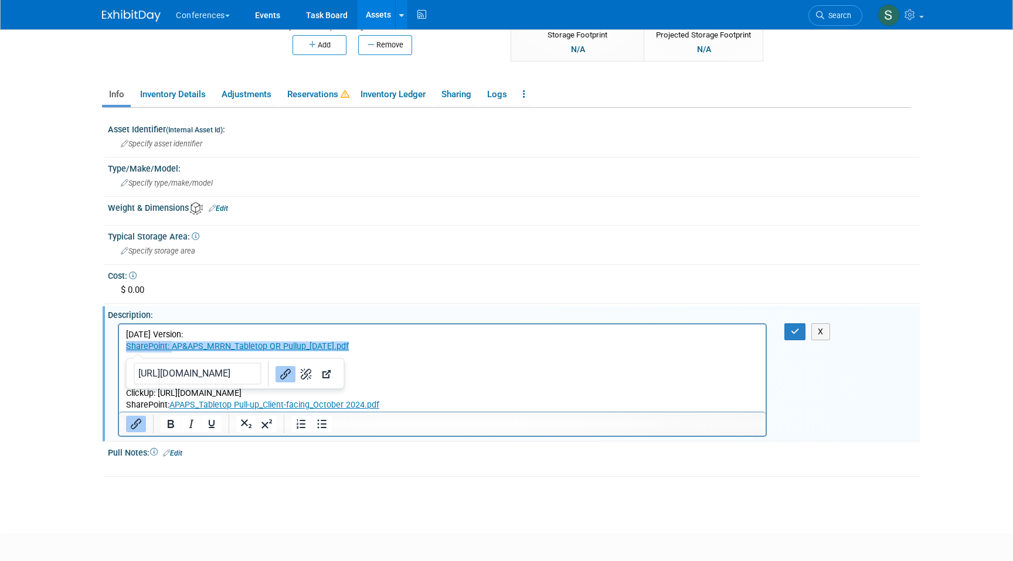
click at [278, 377] on icon "Link" at bounding box center [285, 374] width 14 height 14
drag, startPoint x: 398, startPoint y: 342, endPoint x: 196, endPoint y: 344, distance: 202.2
click at [196, 344] on p "SharePoint: AP&APS_MRRN_Tabletop QR Pullup_2025-08-12.pdf" at bounding box center [442, 347] width 633 height 12
click at [333, 375] on icon "Link" at bounding box center [340, 374] width 14 height 14
drag, startPoint x: 379, startPoint y: 349, endPoint x: 112, endPoint y: 350, distance: 267.3
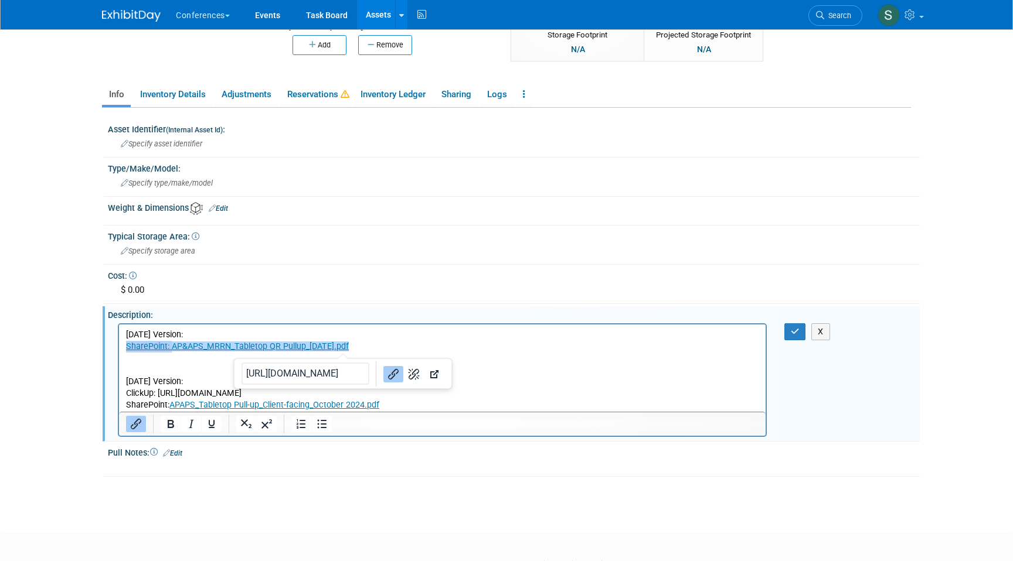
click at [119, 350] on html "August 2025 Version: SharePoint: AP&APS_MRRN_Tabletop QR Pullup_2025-08-12.pdf …" at bounding box center [442, 367] width 646 height 87
click at [341, 370] on icon "Open link" at bounding box center [345, 374] width 8 height 8
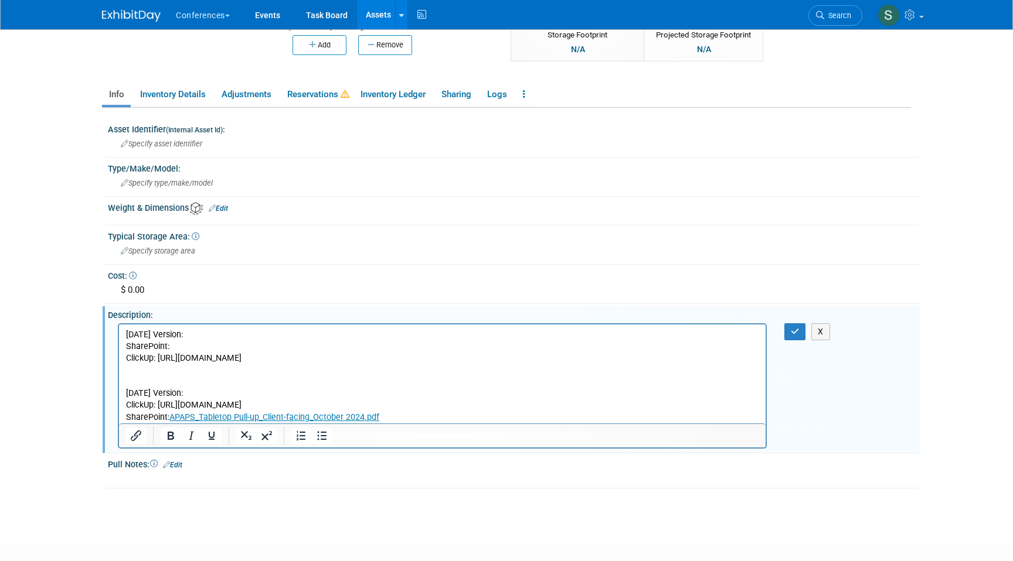
drag, startPoint x: 309, startPoint y: 356, endPoint x: 159, endPoint y: 361, distance: 150.1
click at [159, 361] on p "ClickUp: https://app.clickup.com/t/86a8r6zfg" at bounding box center [442, 358] width 633 height 12
click at [136, 438] on icon "Insert/edit link" at bounding box center [136, 436] width 11 height 11
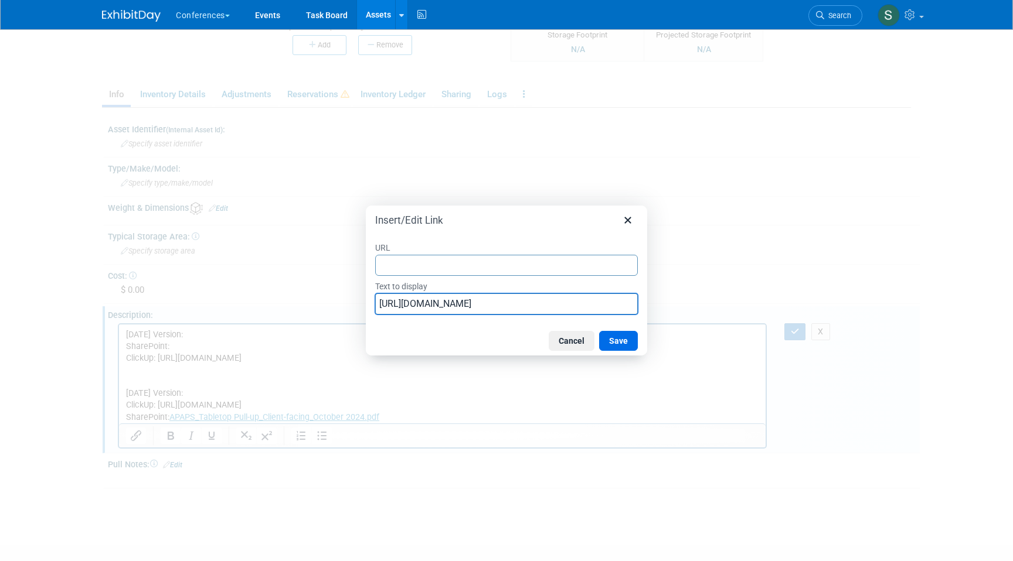
click at [439, 303] on input "https://app.clickup.com/t/86a8r6zfg" at bounding box center [506, 304] width 263 height 21
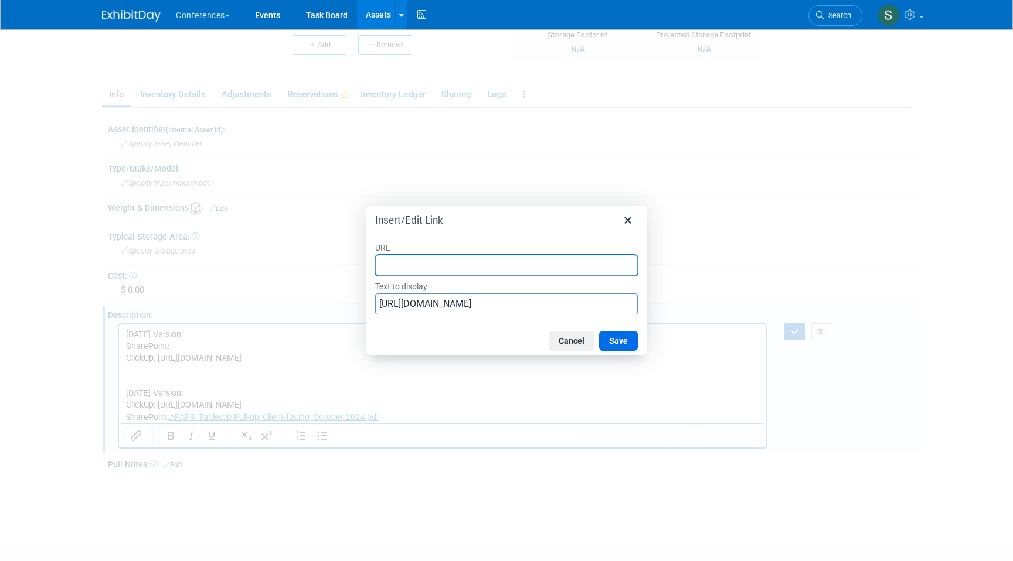
click at [431, 266] on input "URL" at bounding box center [506, 265] width 263 height 21
paste input "https://app.clickup.com/t/86a8r6zfg"
type input "https://app.clickup.com/t/86a8r6zfg"
click at [623, 345] on button "Save" at bounding box center [618, 341] width 39 height 20
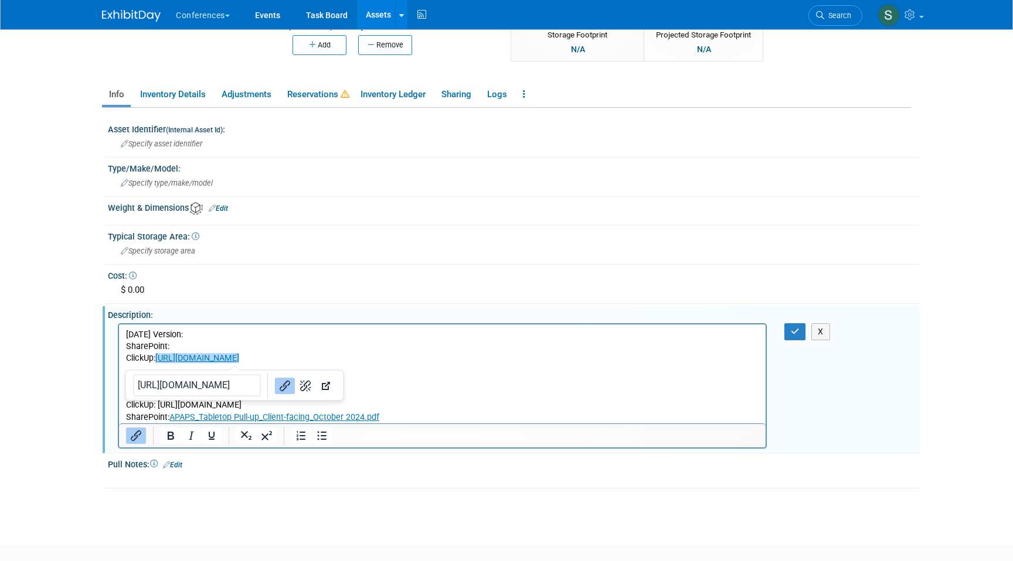
click at [322, 356] on p "ClickUp: https://app.clickup.com/t/86a8r6zfg" at bounding box center [442, 358] width 633 height 12
click at [195, 350] on p "SharePoint:" at bounding box center [442, 347] width 633 height 12
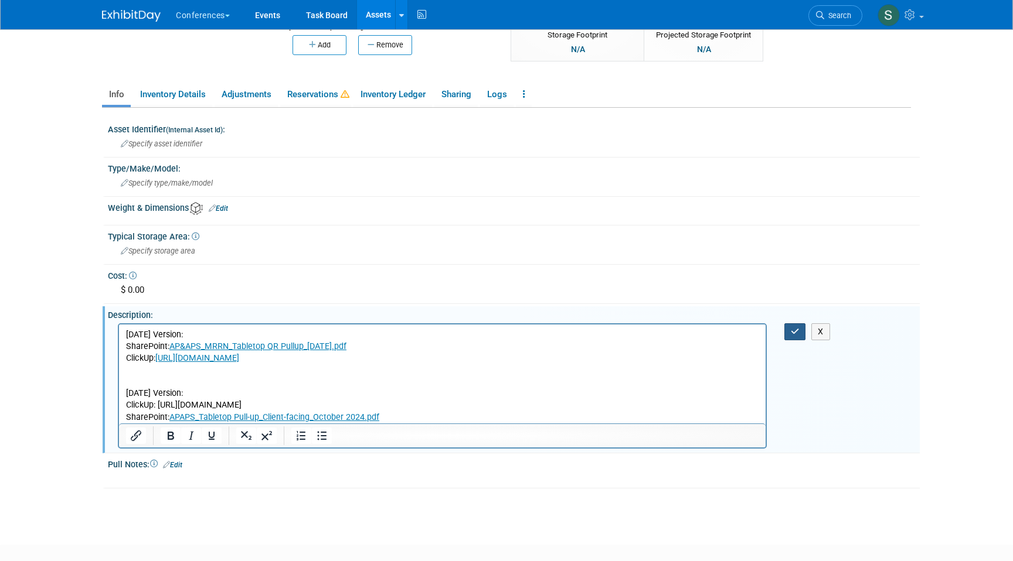
click at [797, 328] on icon "button" at bounding box center [795, 332] width 9 height 8
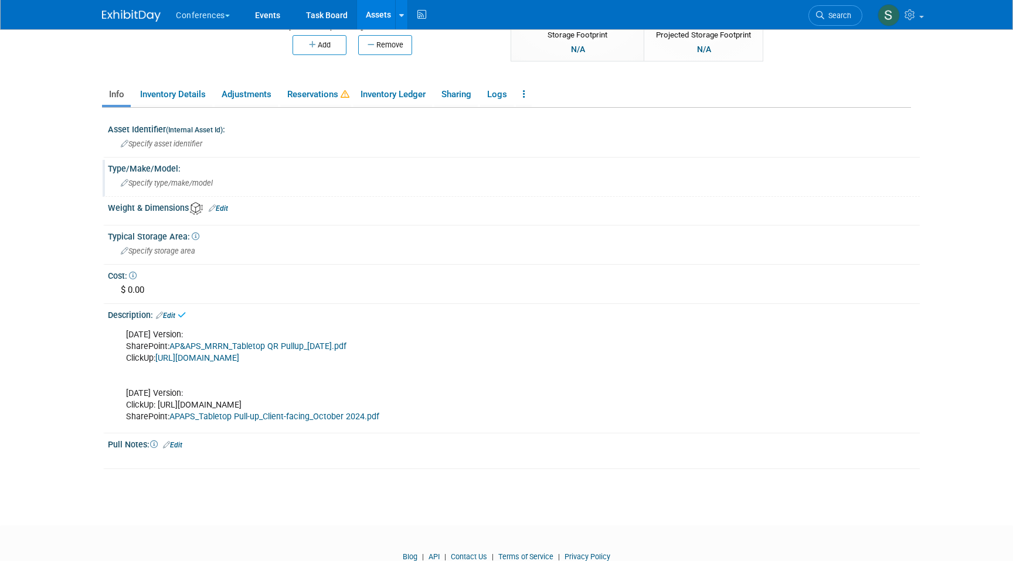
scroll to position [0, 0]
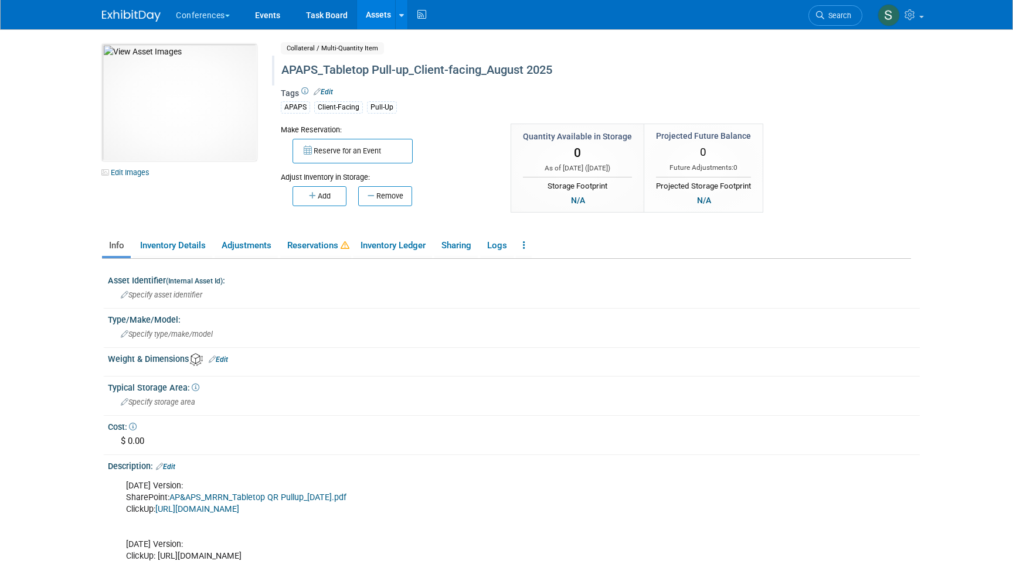
click at [380, 18] on link "Assets" at bounding box center [378, 14] width 43 height 29
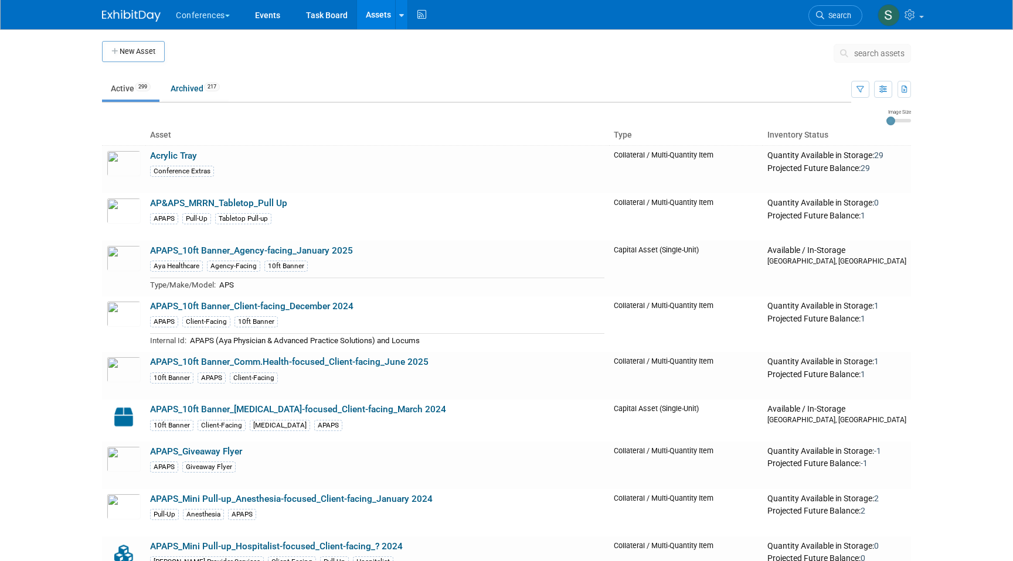
click at [879, 47] on button "search assets" at bounding box center [871, 53] width 77 height 19
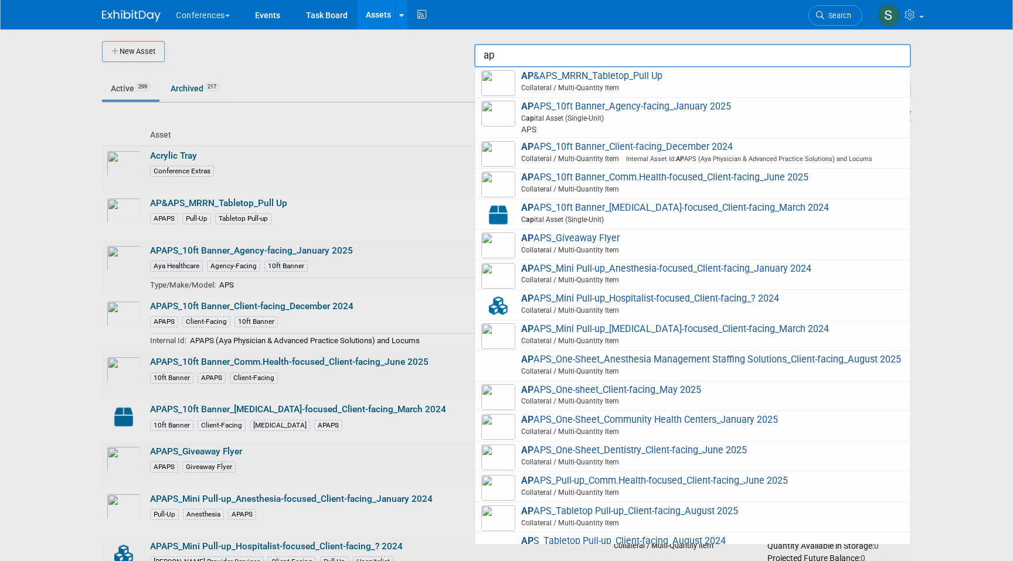
type input "a"
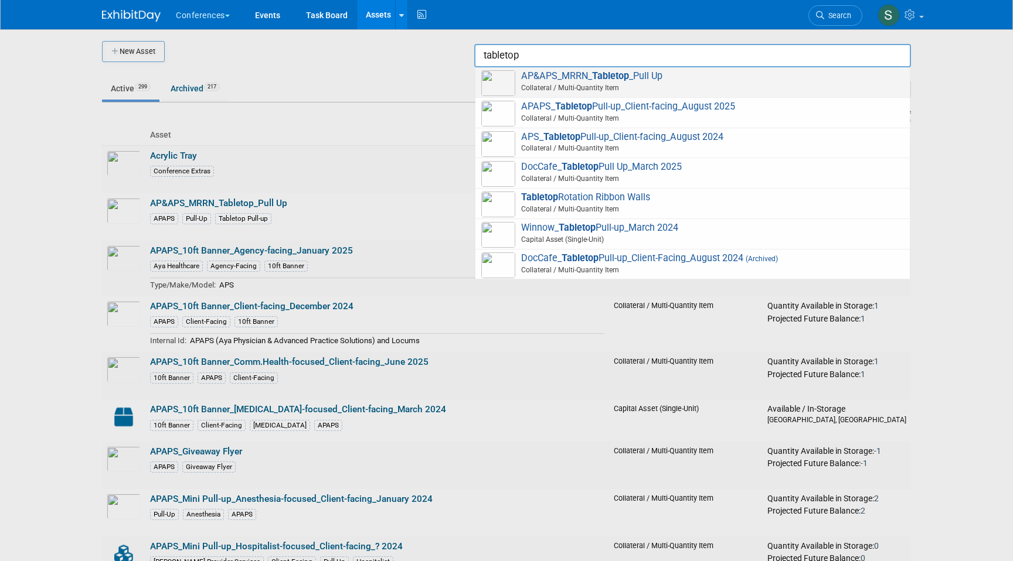
click at [623, 87] on span "Collateral / Multi-Quantity Item" at bounding box center [694, 88] width 419 height 11
type input "AP&APS_MRRN_Tabletop_Pull Up"
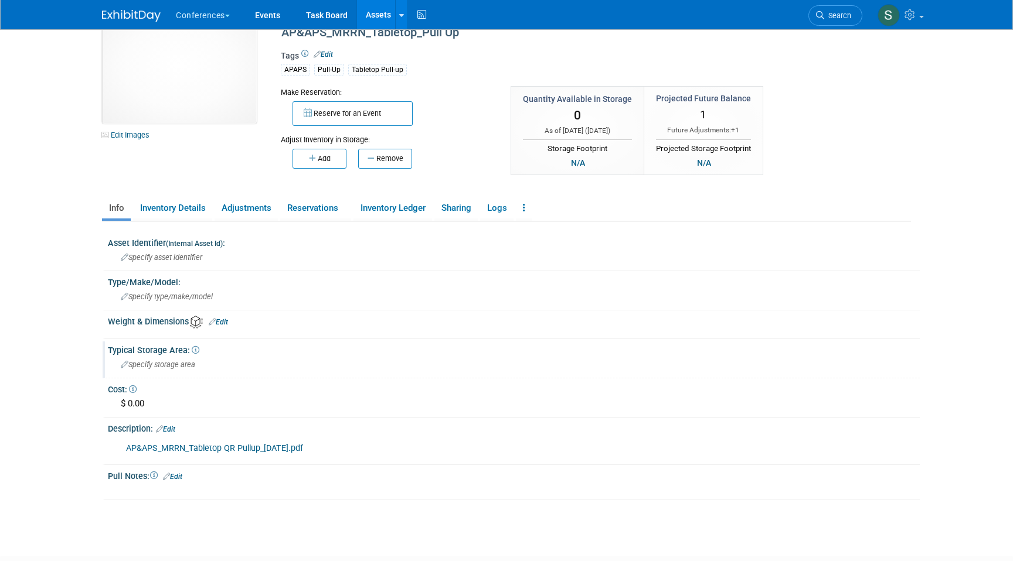
scroll to position [40, 0]
click at [408, 210] on link "Inventory Ledger" at bounding box center [392, 206] width 79 height 21
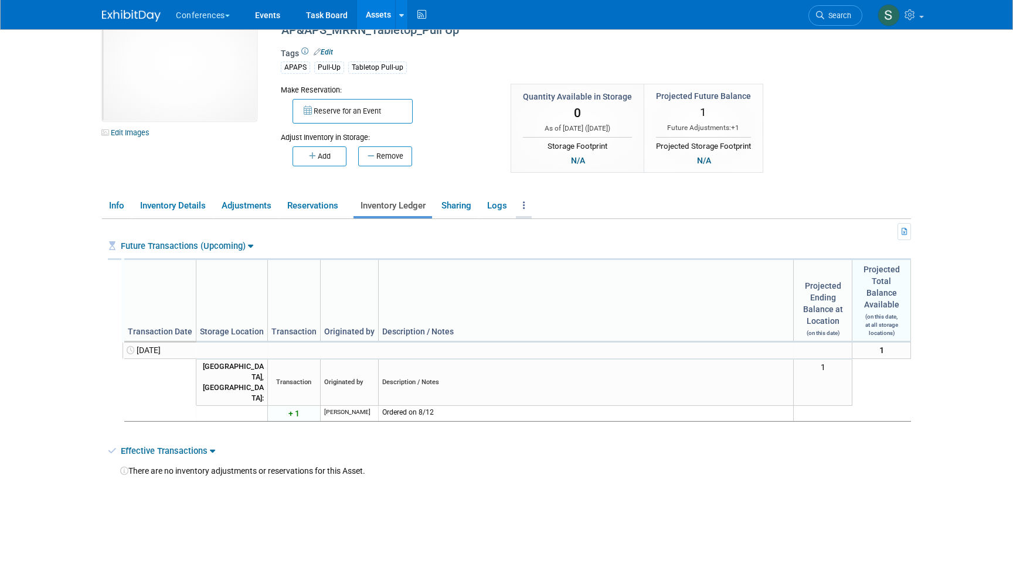
click at [525, 205] on icon at bounding box center [524, 205] width 2 height 9
click at [564, 249] on link "Archive Asset" at bounding box center [567, 249] width 102 height 20
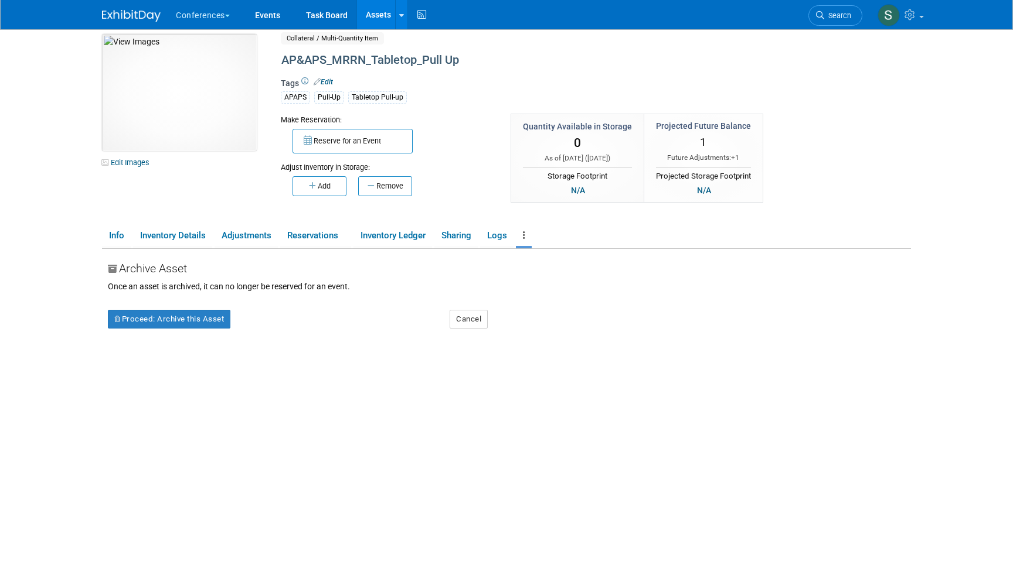
scroll to position [0, 0]
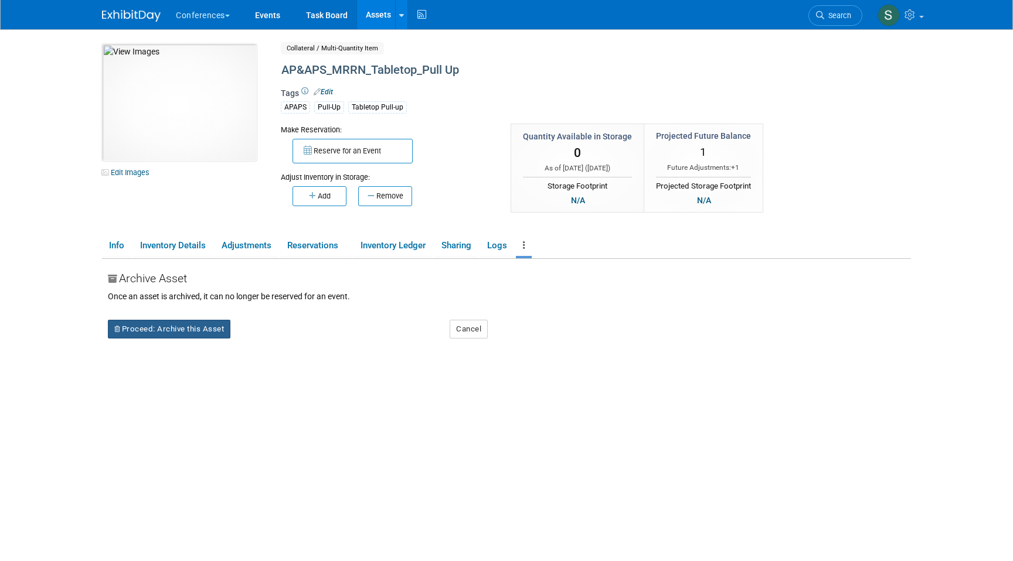
click at [144, 333] on button "Proceed: Archive this Asset" at bounding box center [169, 329] width 122 height 19
click at [257, 335] on link "Yes" at bounding box center [271, 339] width 35 height 19
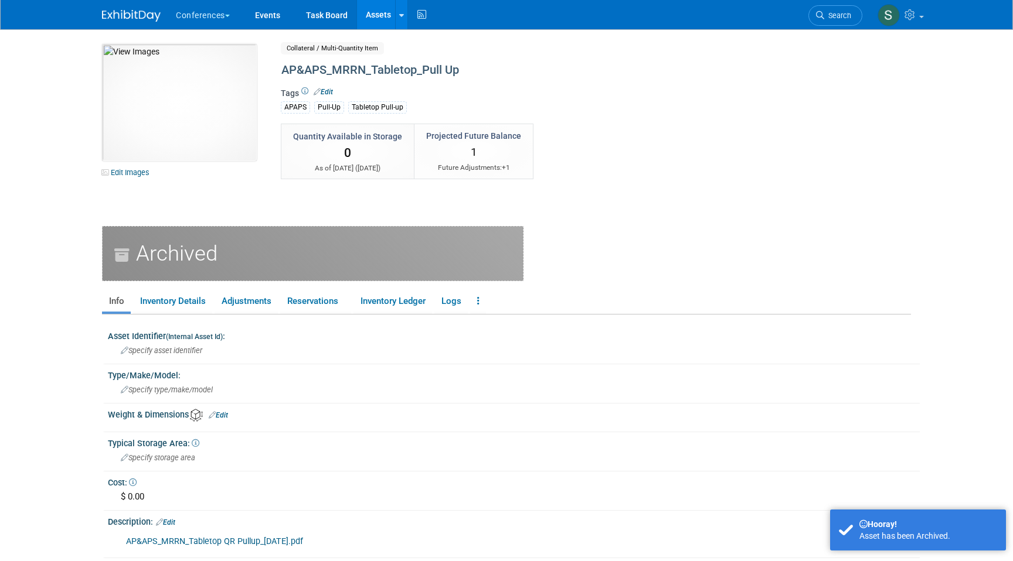
click at [382, 17] on link "Assets" at bounding box center [378, 14] width 43 height 29
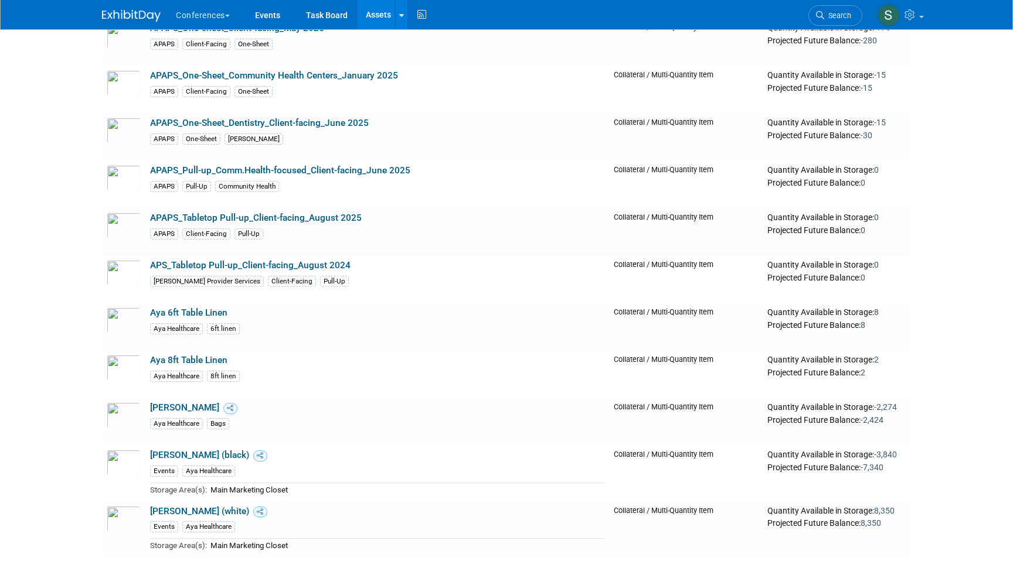
scroll to position [614, 0]
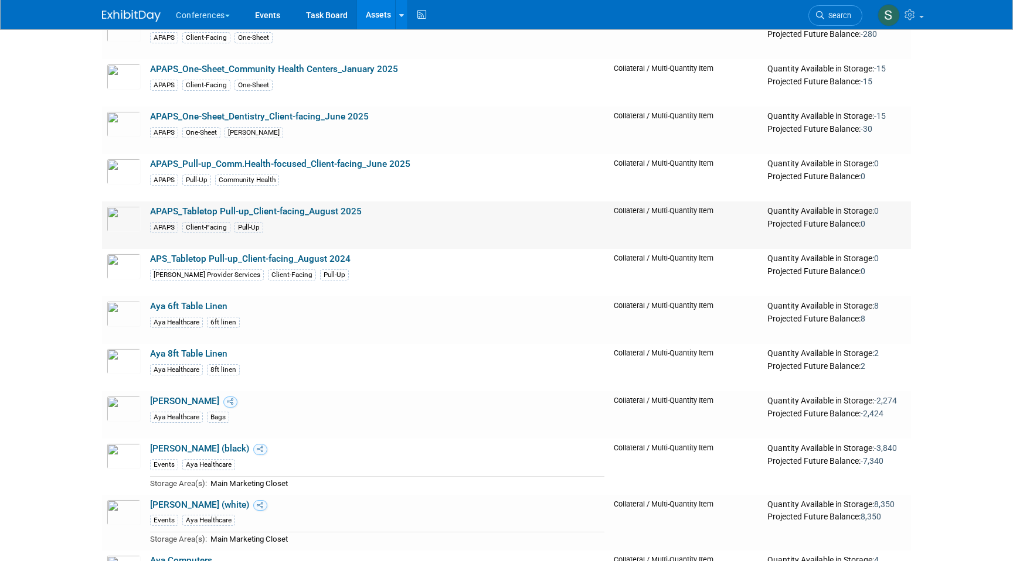
click at [315, 212] on link "APAPS_Tabletop Pull-up_Client-facing_August 2025" at bounding box center [256, 211] width 212 height 11
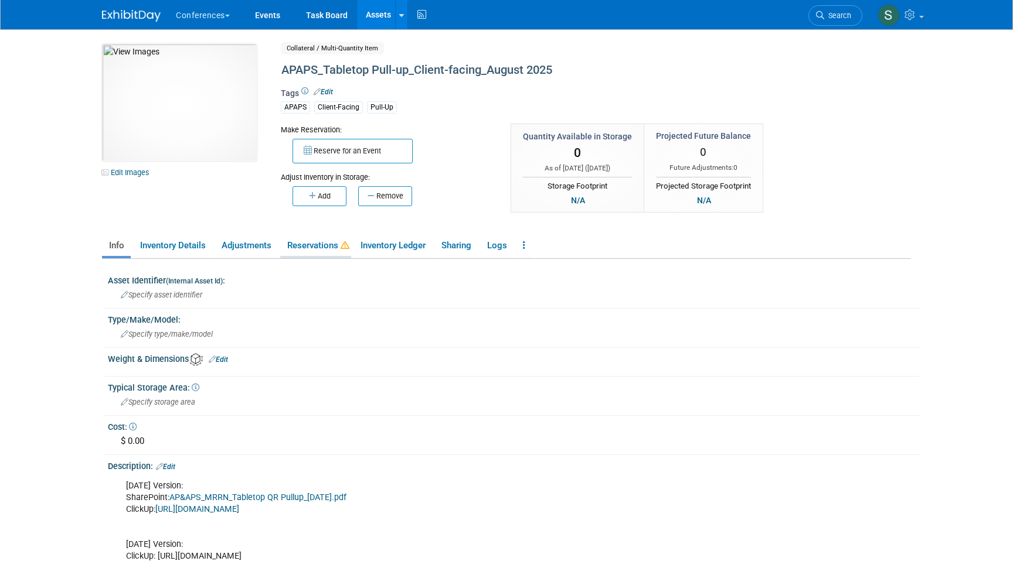
click at [317, 244] on link "Reservations" at bounding box center [315, 246] width 71 height 21
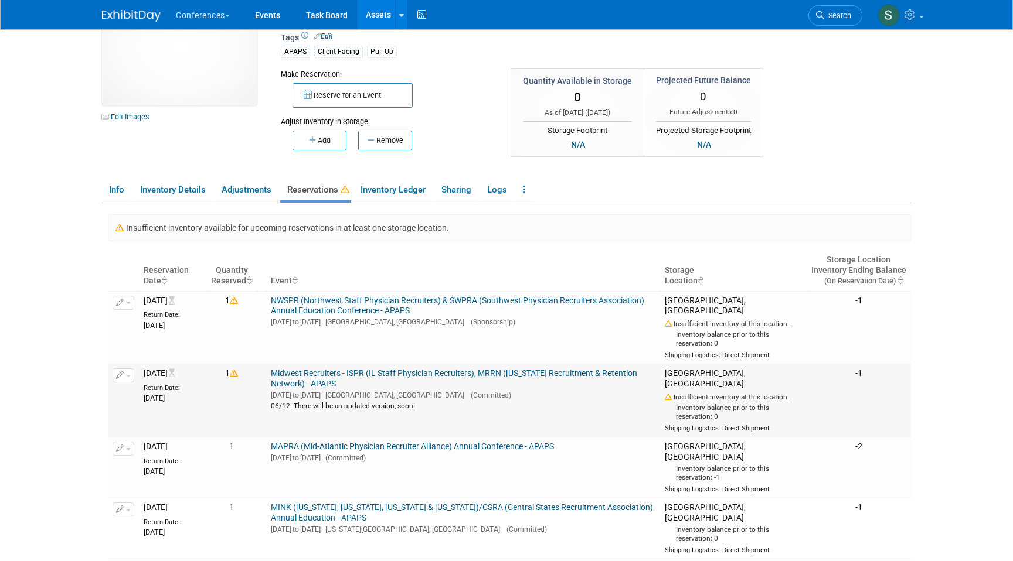
scroll to position [101, 0]
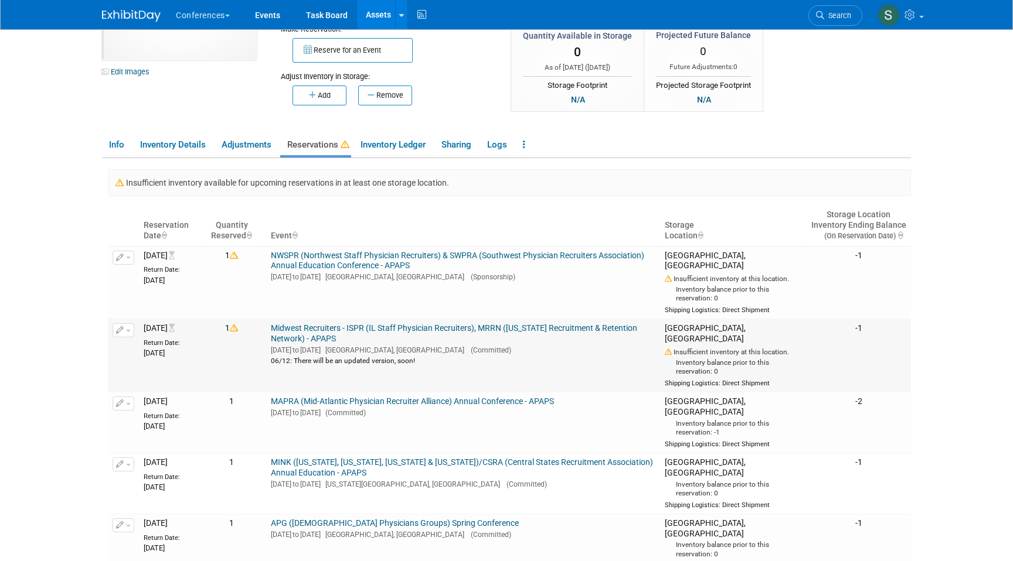
click at [390, 325] on link "Midwest Recruiters - ISPR (IL Staff Physician Recruiters), MRRN ([US_STATE] Rec…" at bounding box center [454, 334] width 366 height 20
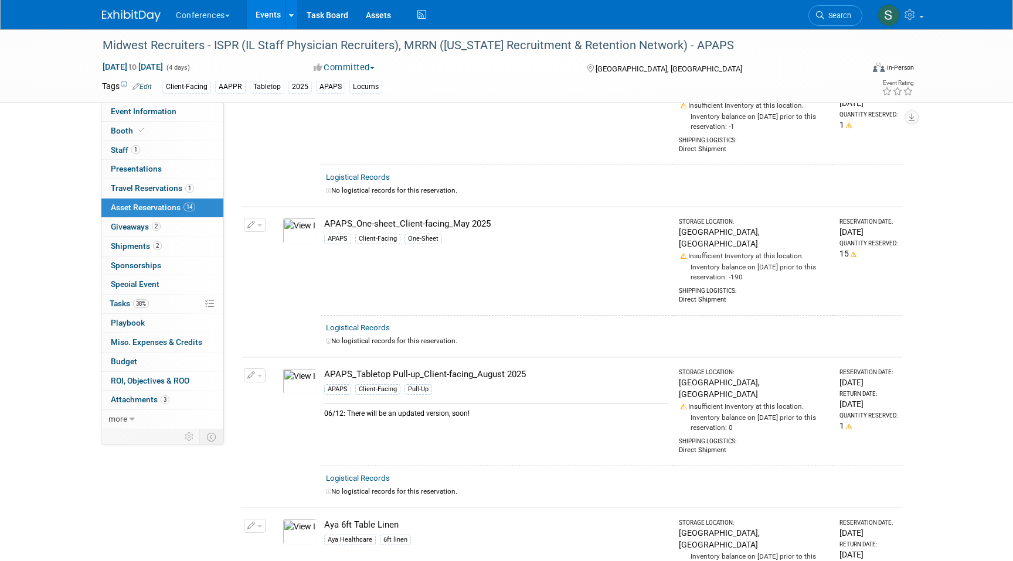
scroll to position [310, 0]
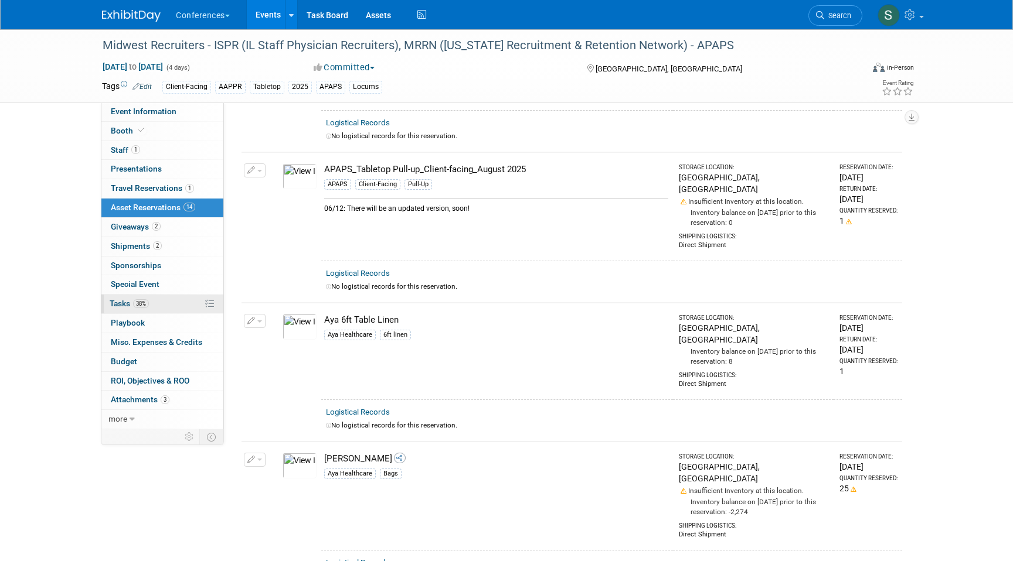
click at [131, 307] on span "Tasks 38%" at bounding box center [129, 303] width 39 height 9
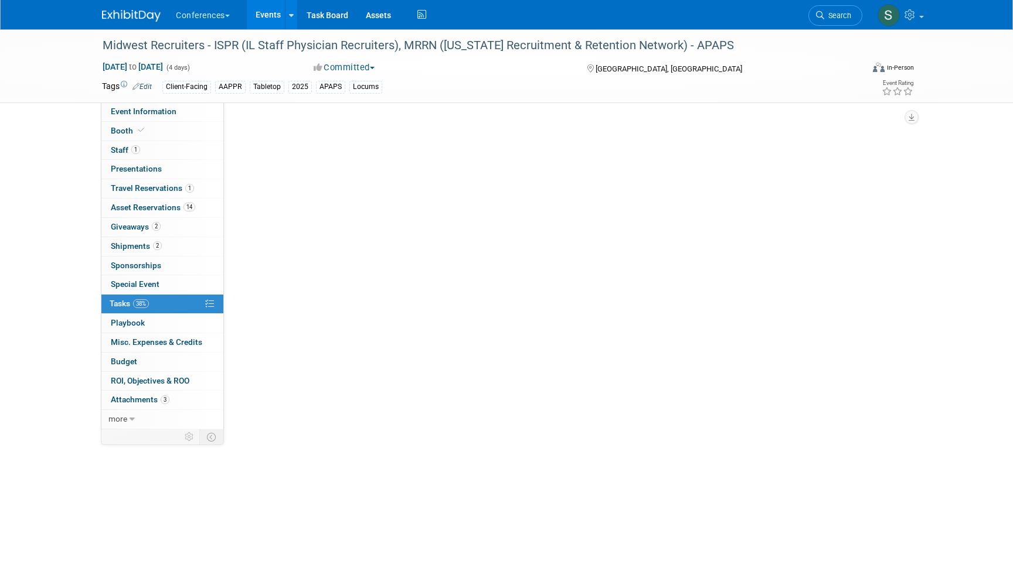
scroll to position [0, 0]
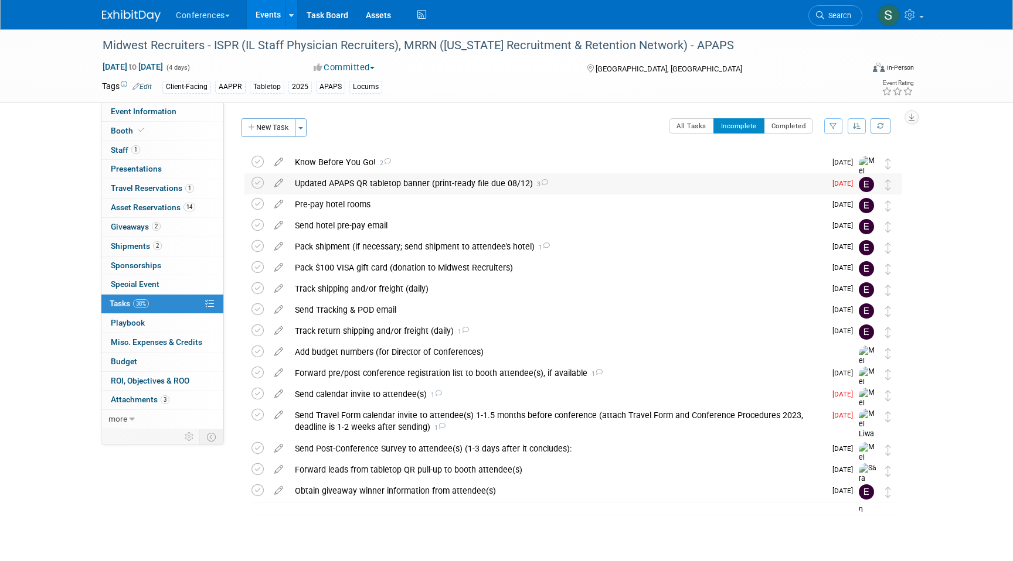
click at [352, 186] on div "Updated APAPS QR tabletop banner (print-ready file due 08/12) 3" at bounding box center [557, 183] width 536 height 20
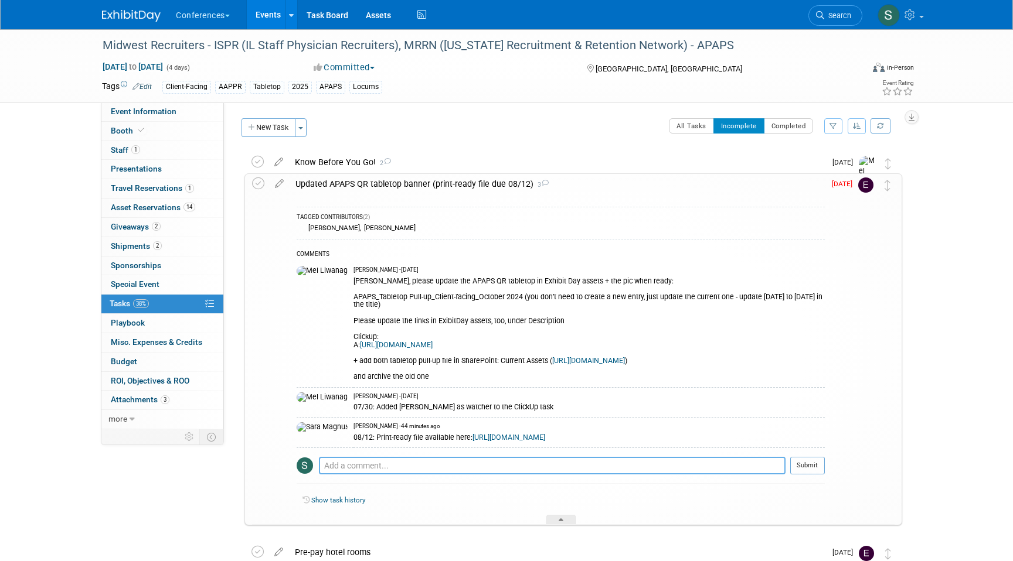
click at [340, 475] on textarea at bounding box center [552, 466] width 467 height 18
click at [552, 365] on link "https://ayahealthcare.sharepoint.com/sites/team-marketing/Shared%20Documents/Fo…" at bounding box center [588, 361] width 73 height 8
click at [414, 475] on textarea "updated ED and and" at bounding box center [552, 466] width 467 height 18
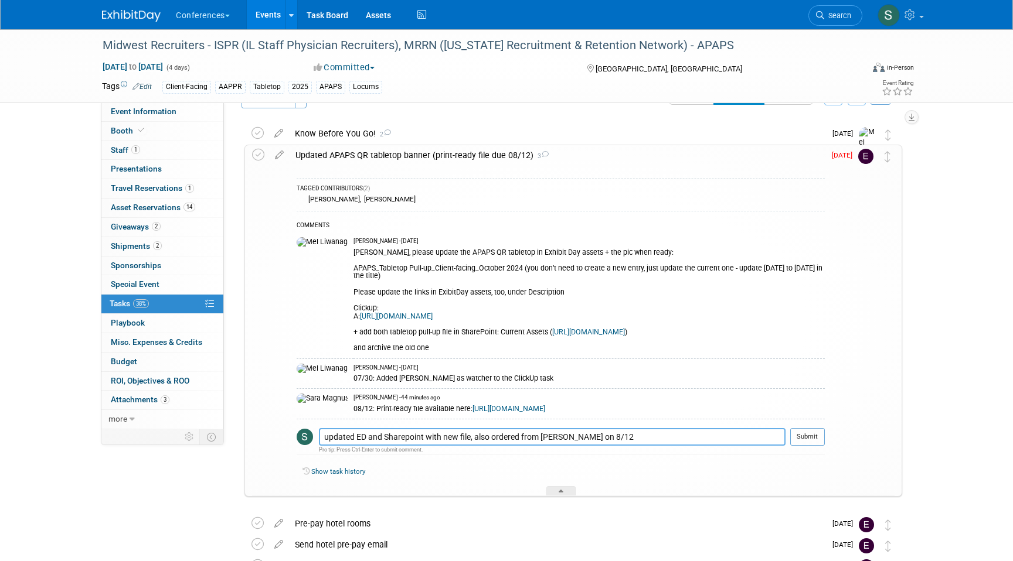
scroll to position [26, 0]
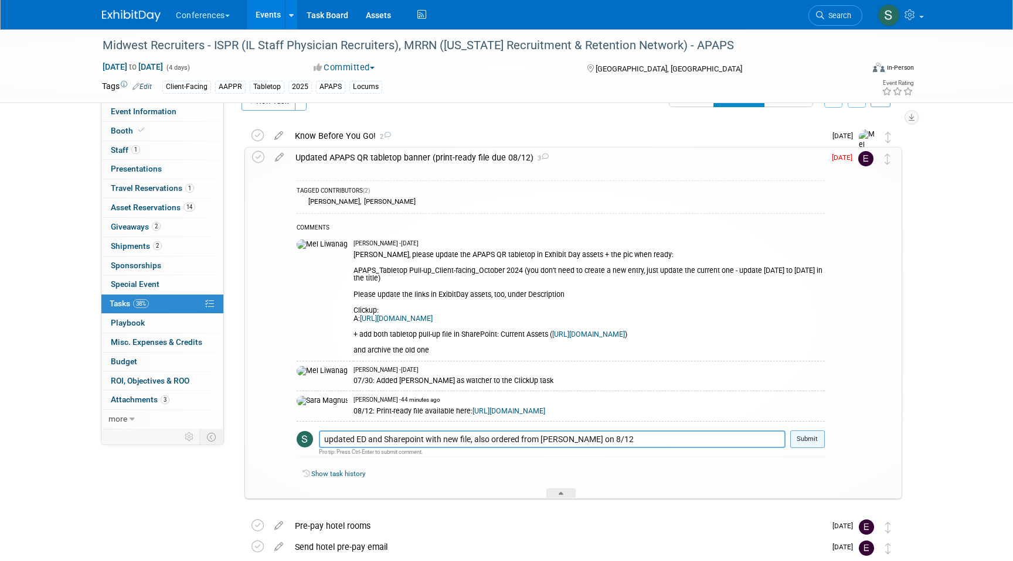
type textarea "updated ED and Sharepoint with new file, also ordered from Cole on 8/12"
click at [808, 448] on button "Submit" at bounding box center [807, 440] width 35 height 18
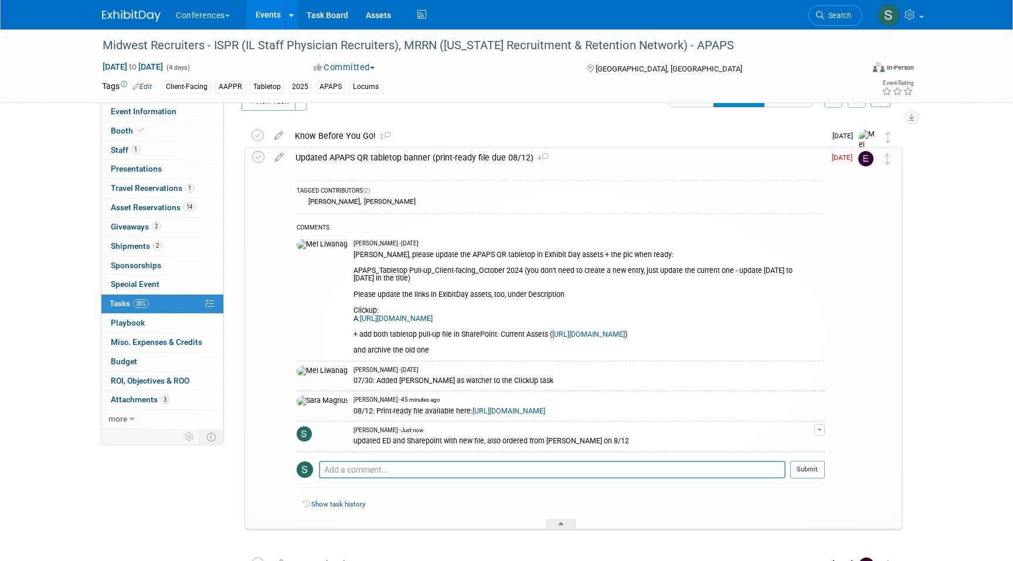
scroll to position [36, 0]
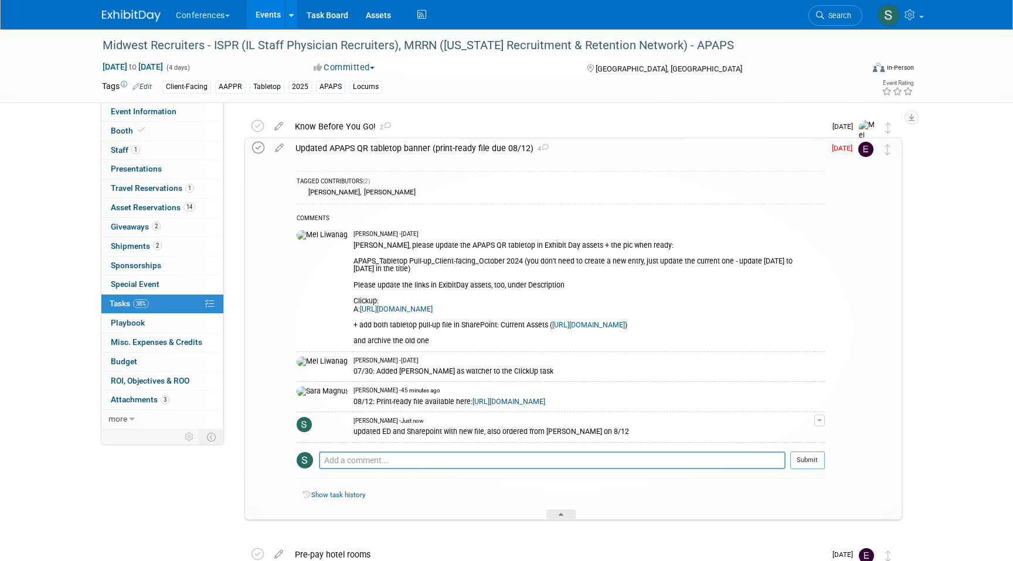
click at [254, 147] on icon at bounding box center [258, 148] width 12 height 12
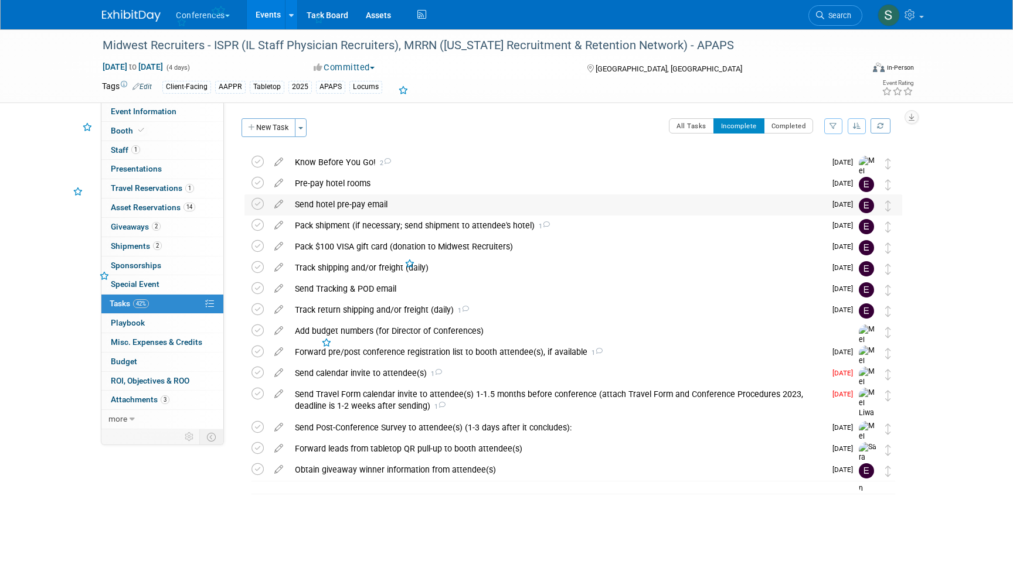
scroll to position [0, 0]
click at [187, 203] on span "14" at bounding box center [189, 207] width 12 height 9
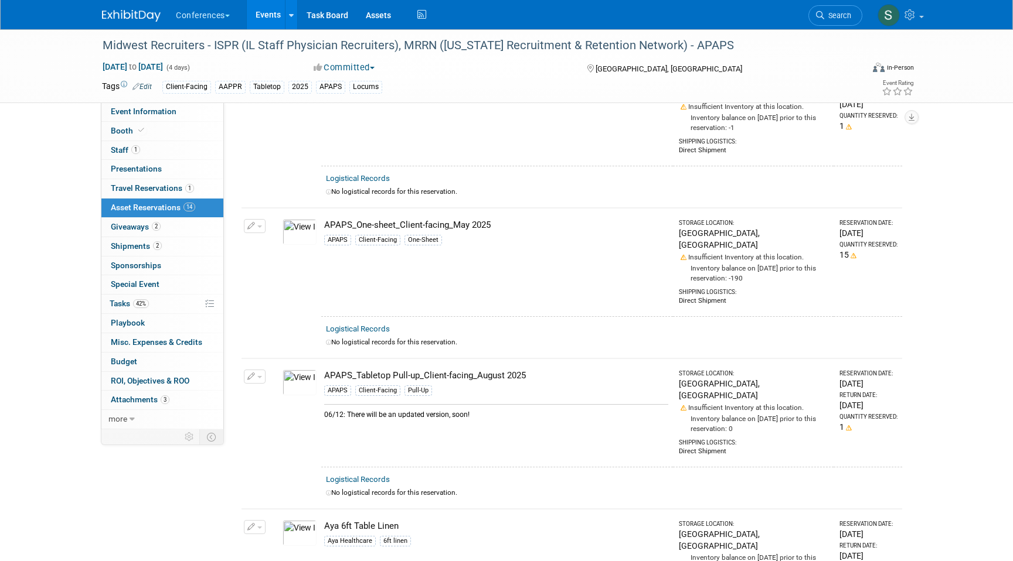
scroll to position [105, 0]
click at [446, 368] on div "APAPS_Tabletop Pull-up_Client-facing_August 2025" at bounding box center [496, 374] width 344 height 12
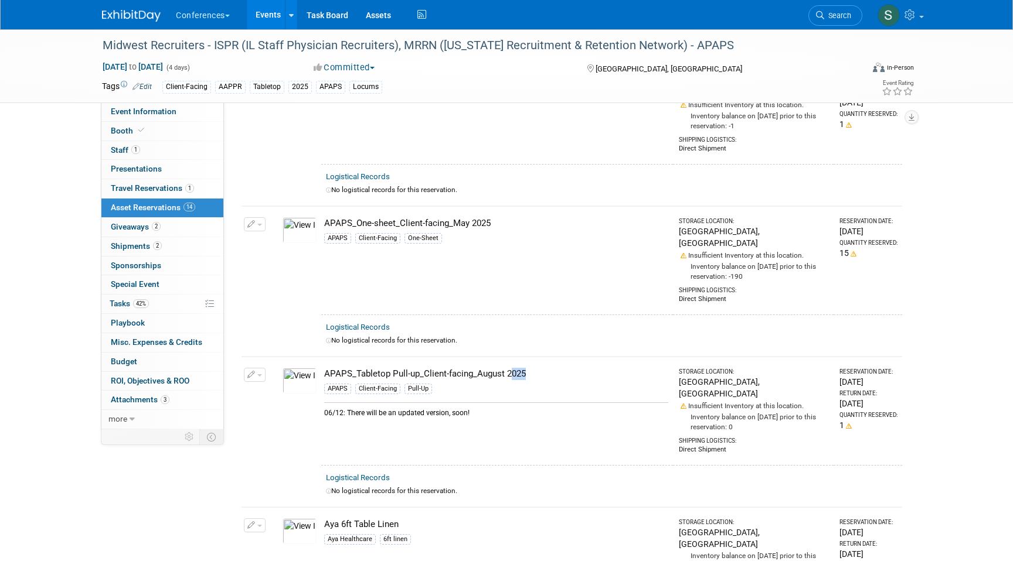
copy td "APAPS_Tabletop Pull-up_Client-facing_August 2025"
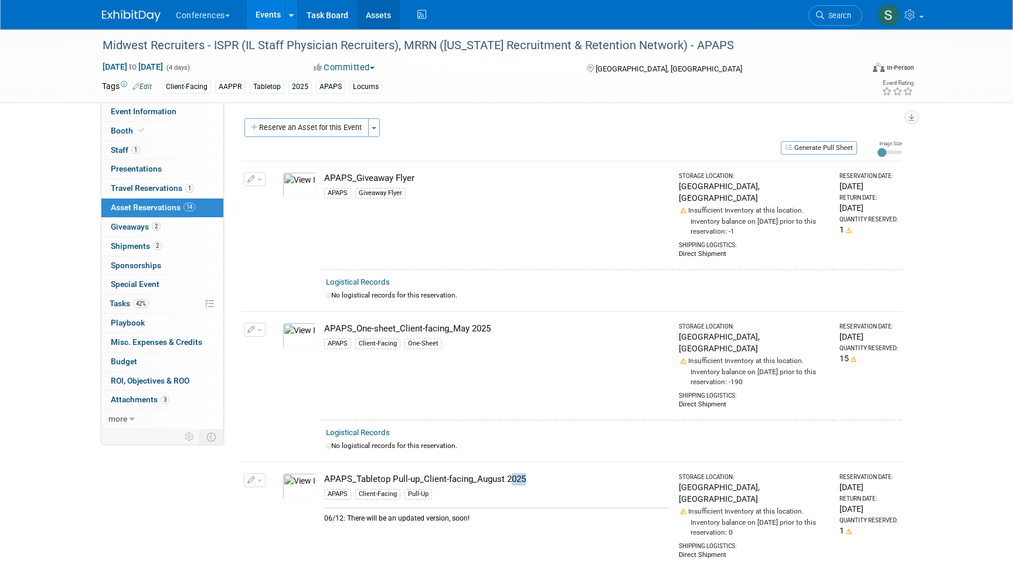
click at [384, 20] on link "Assets" at bounding box center [378, 14] width 43 height 29
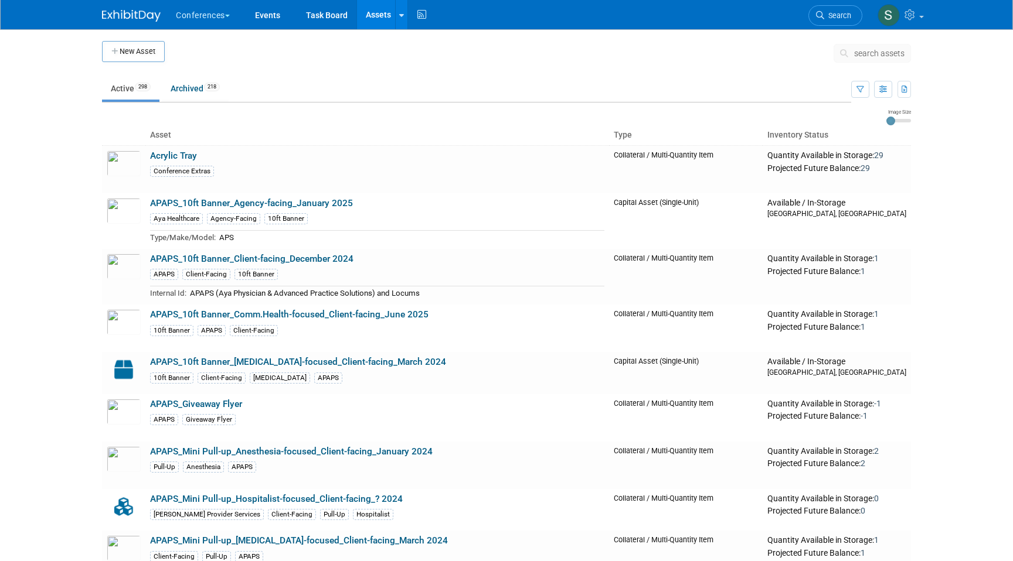
click at [882, 52] on span "search assets" at bounding box center [879, 53] width 50 height 9
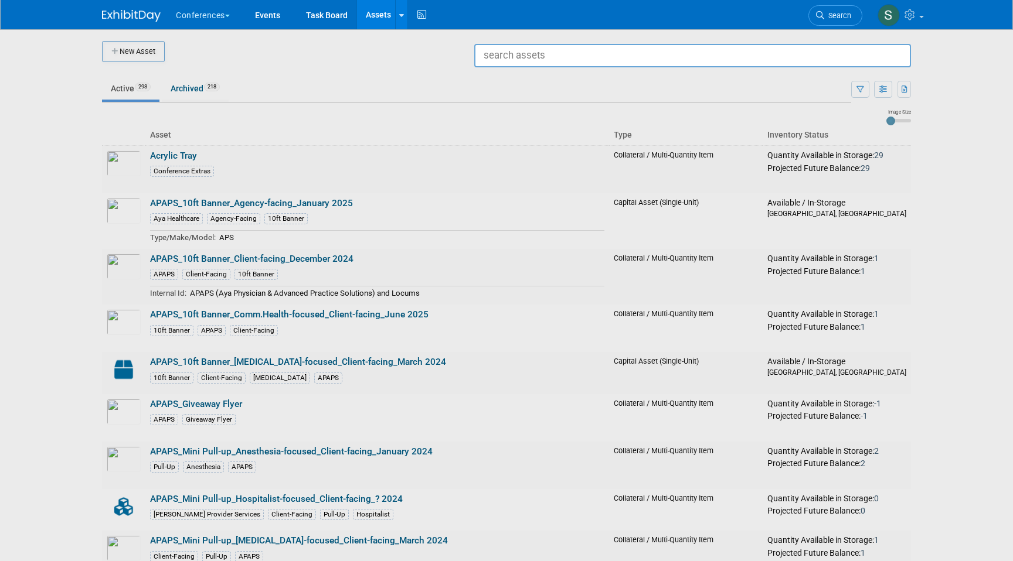
paste input "APAPS_Tabletop Pull-up_Client-facing_August 2025"
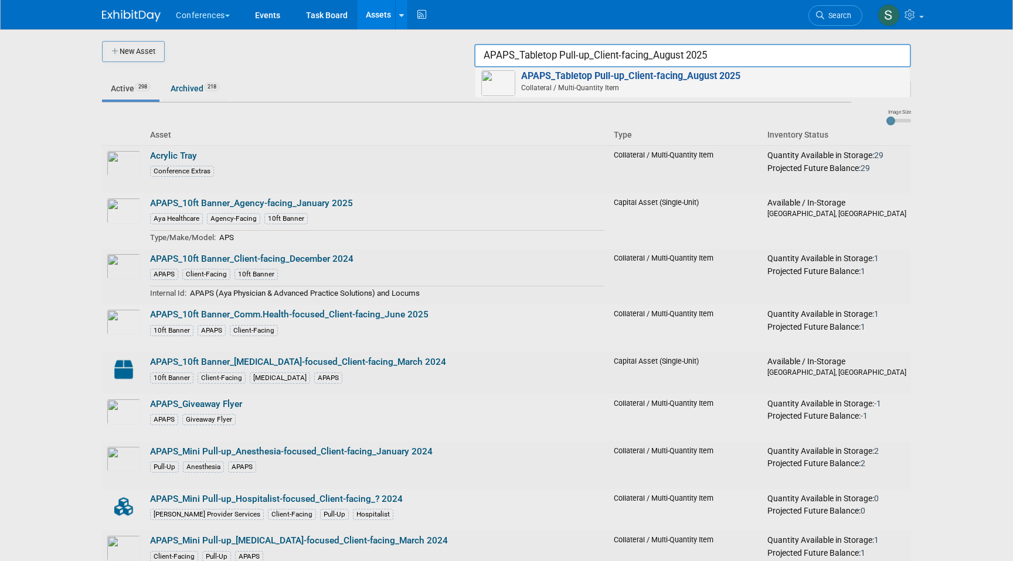
type input "APAPS_Tabletop Pull-up_Client-facing_August 2025"
click at [703, 87] on span "Collateral / Multi-Quantity Item" at bounding box center [694, 88] width 419 height 11
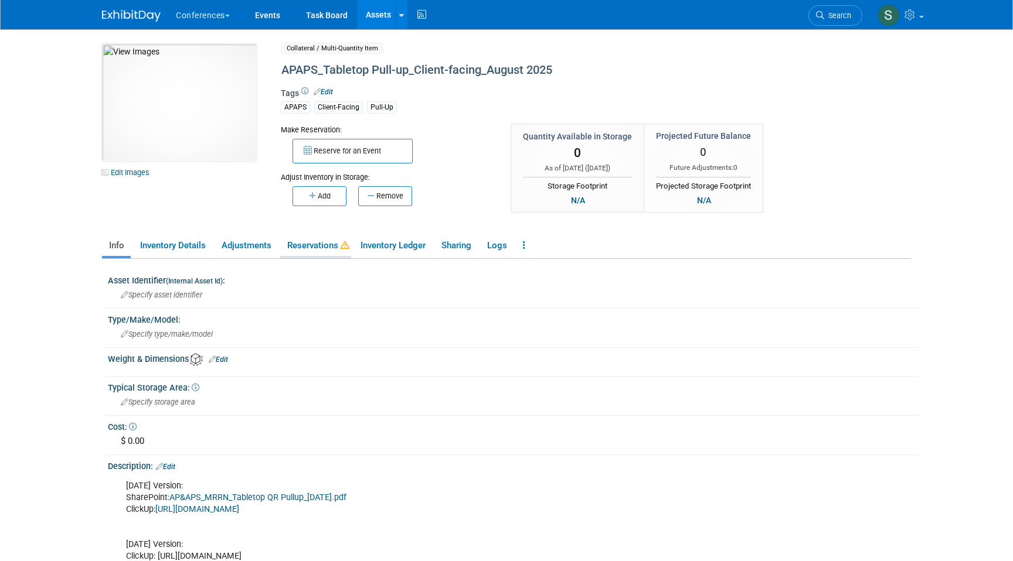
click at [314, 253] on link "Reservations" at bounding box center [315, 246] width 71 height 21
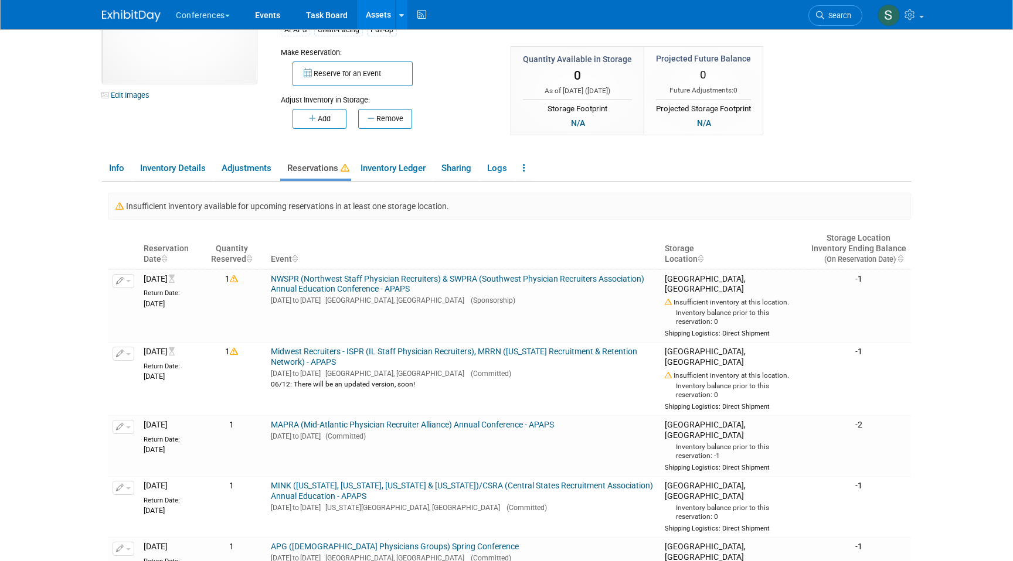
scroll to position [80, 0]
